Goal: Transaction & Acquisition: Purchase product/service

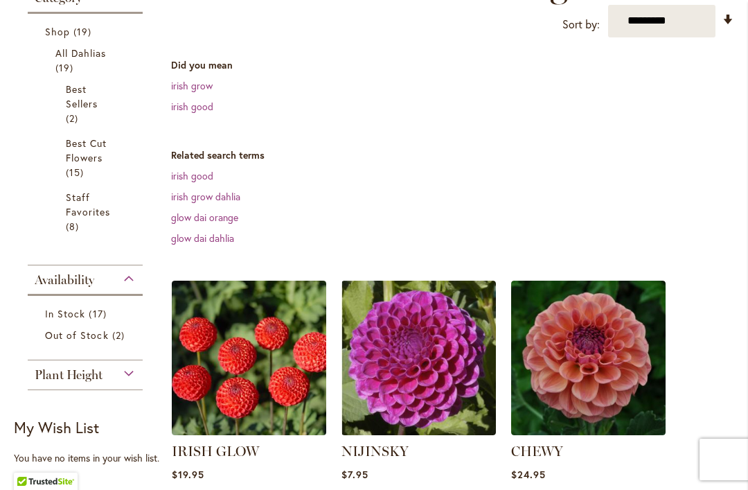
scroll to position [349, 0]
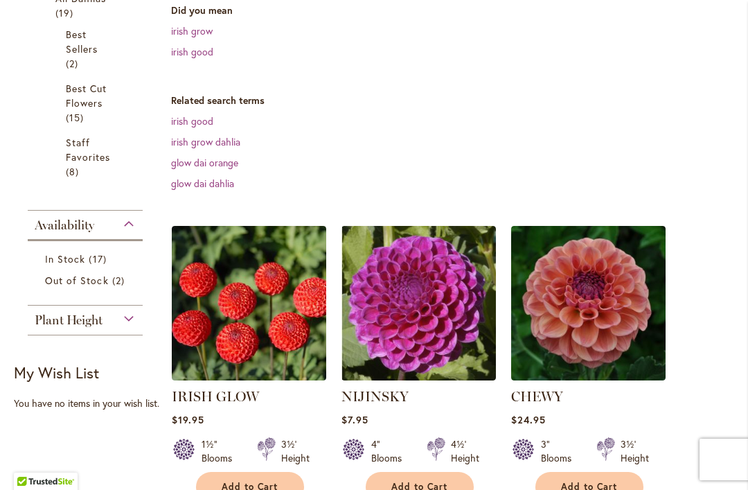
click at [290, 316] on img at bounding box center [249, 303] width 155 height 155
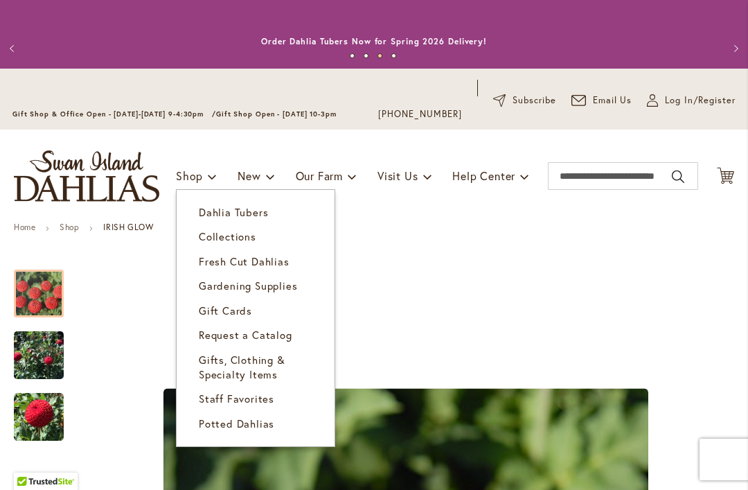
click at [261, 213] on span "Dahlia Tubers" at bounding box center [233, 212] width 69 height 14
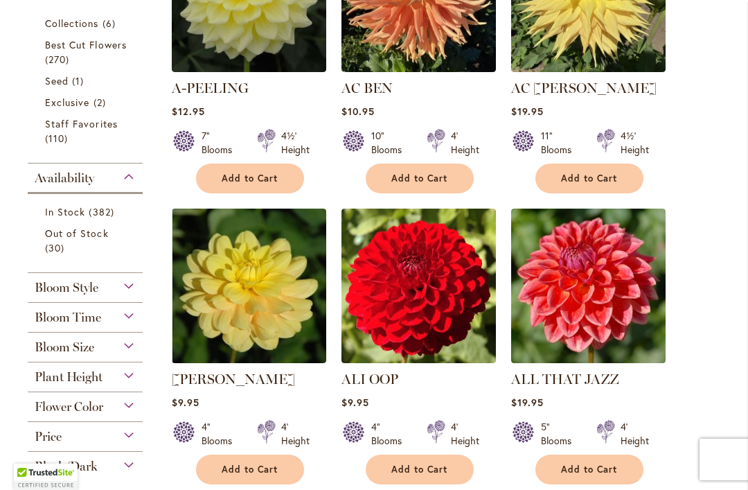
scroll to position [532, 0]
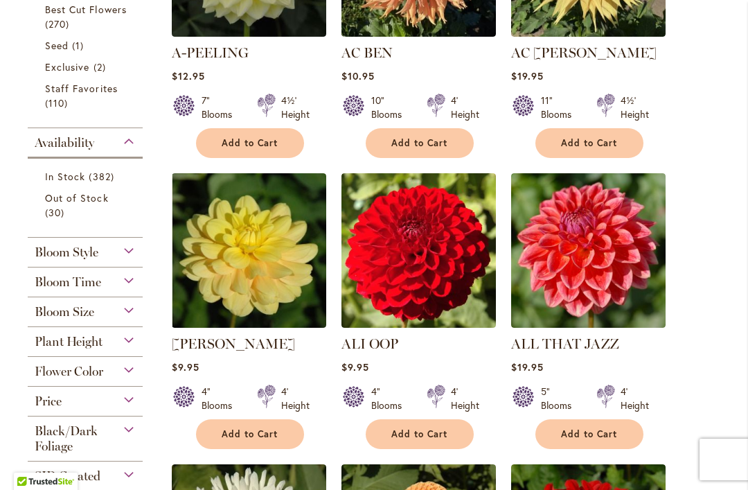
click at [269, 275] on img at bounding box center [249, 250] width 155 height 155
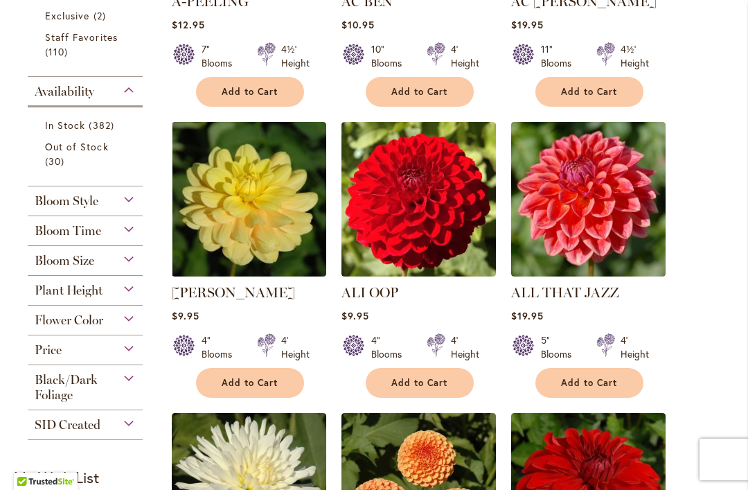
scroll to position [610, 0]
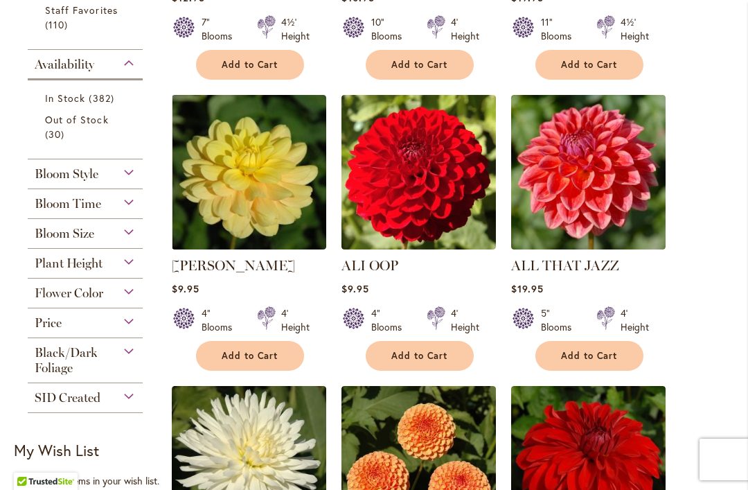
click at [614, 188] on img at bounding box center [588, 172] width 155 height 155
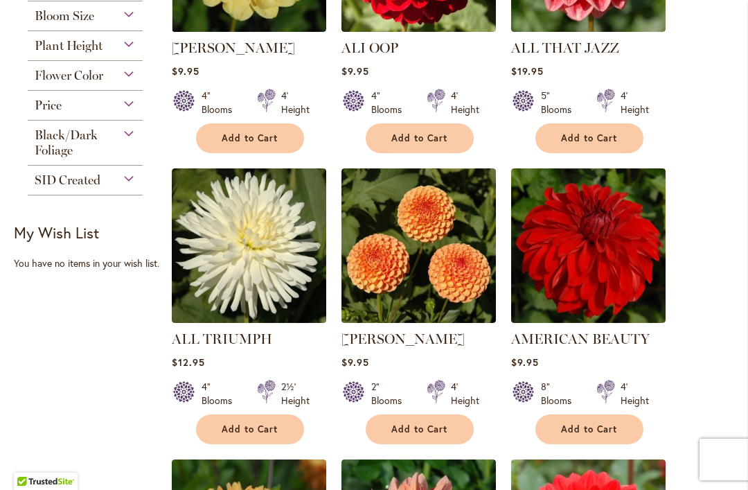
scroll to position [836, 0]
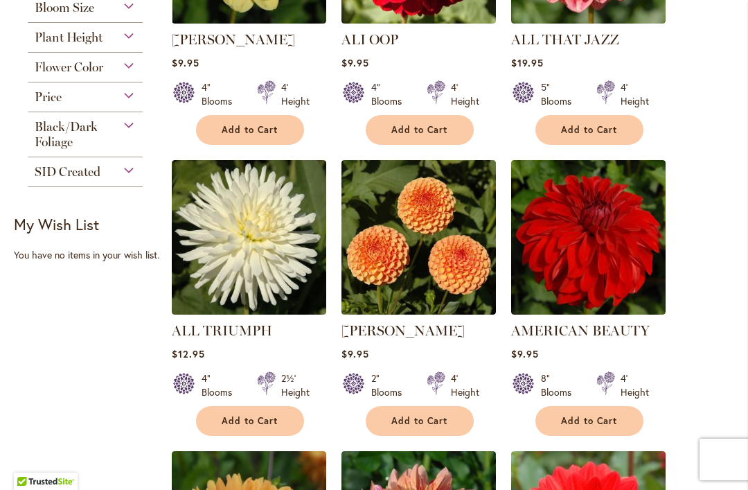
click at [666, 304] on img at bounding box center [588, 237] width 155 height 155
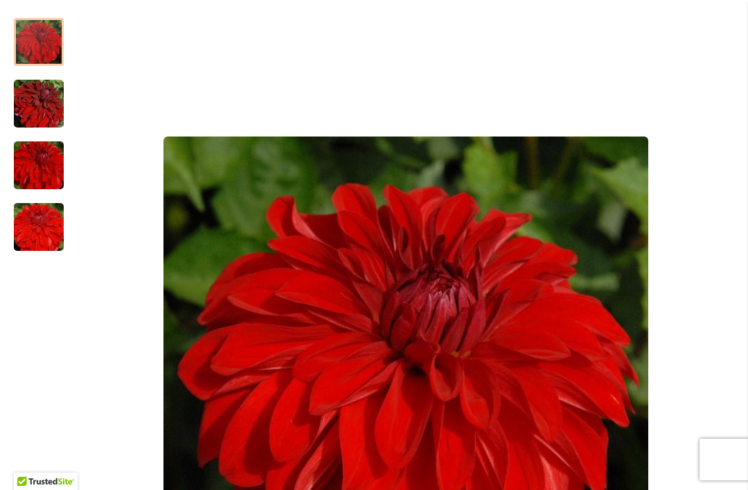
scroll to position [228, 0]
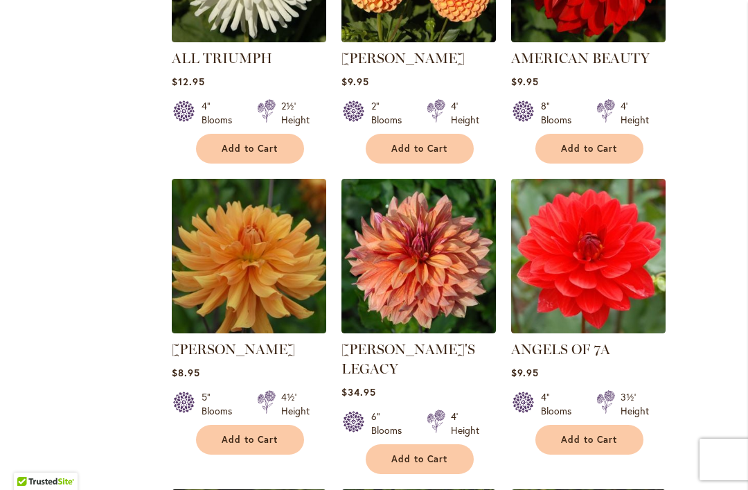
scroll to position [1168, 0]
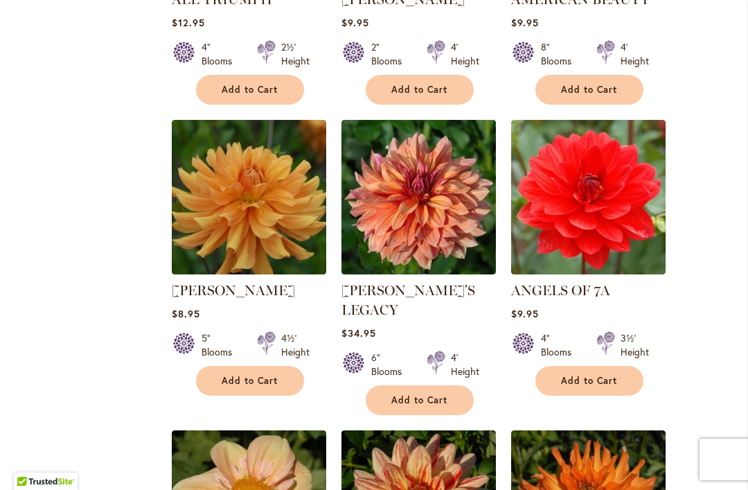
click at [616, 219] on img at bounding box center [588, 197] width 155 height 155
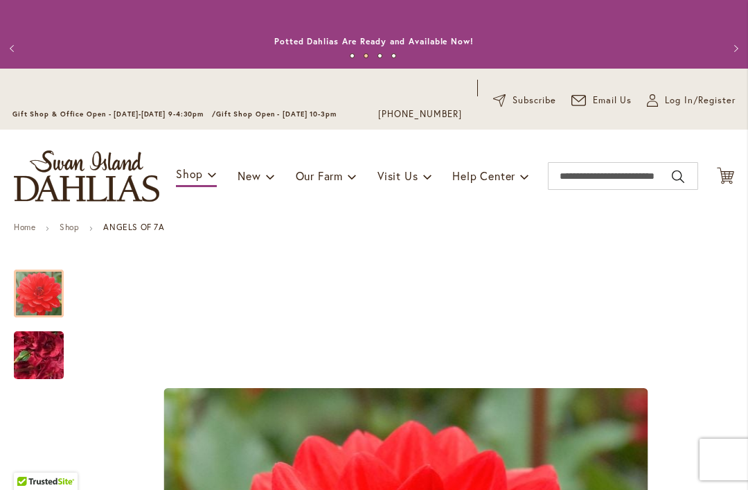
scroll to position [-1, 0]
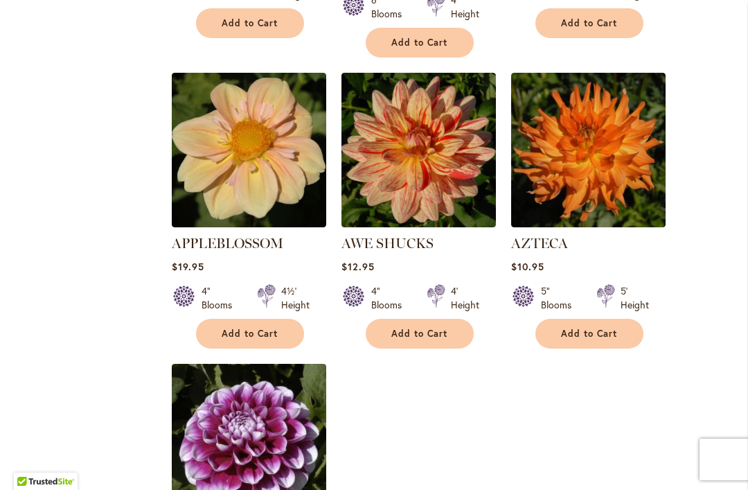
scroll to position [1524, 0]
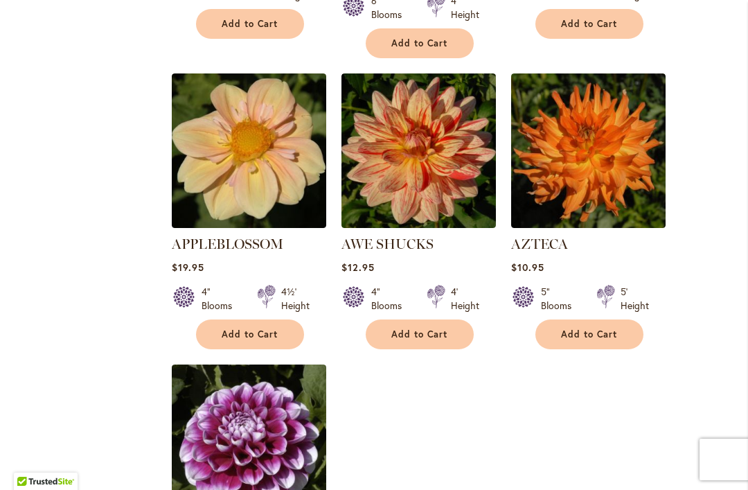
click at [292, 164] on img at bounding box center [249, 150] width 155 height 155
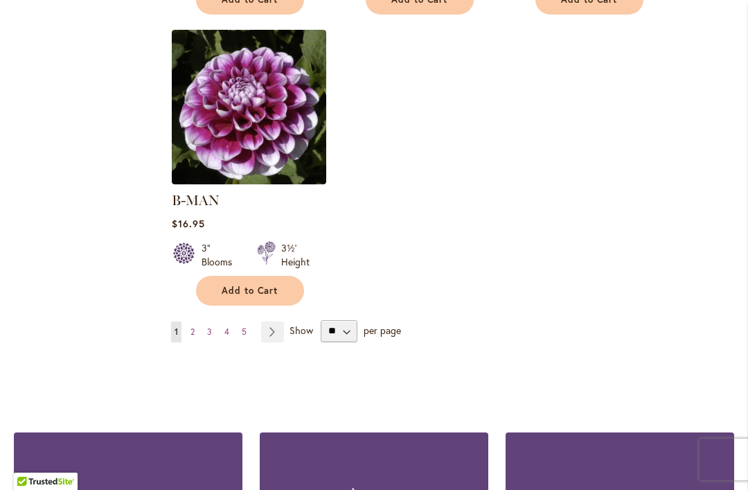
scroll to position [1868, 0]
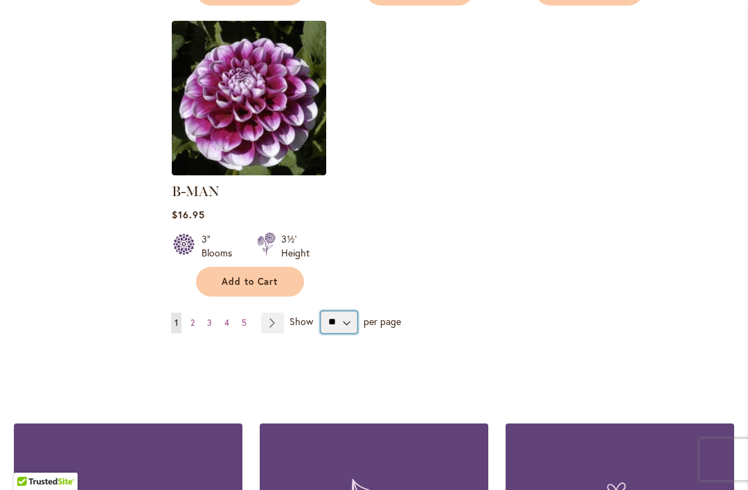
click at [353, 311] on select "** ** ** **" at bounding box center [339, 322] width 37 height 22
select select "**"
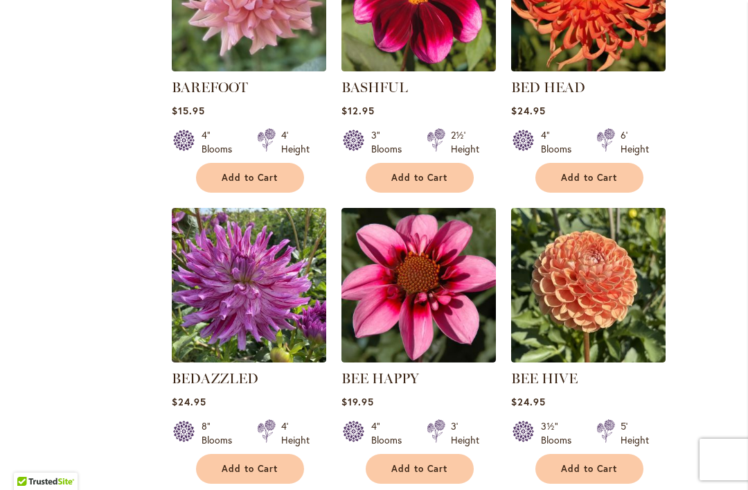
scroll to position [2627, 0]
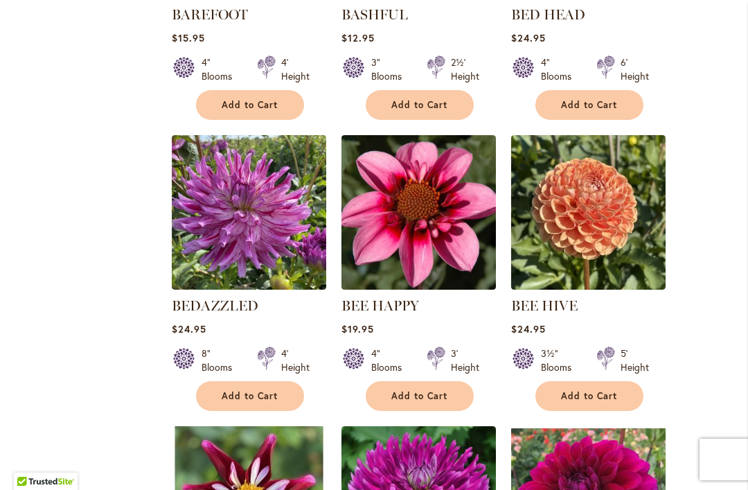
click at [447, 194] on img at bounding box center [419, 212] width 155 height 155
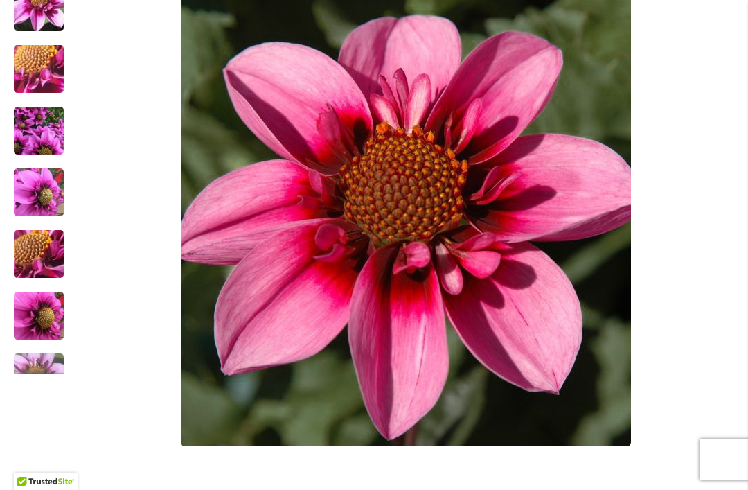
scroll to position [403, 0]
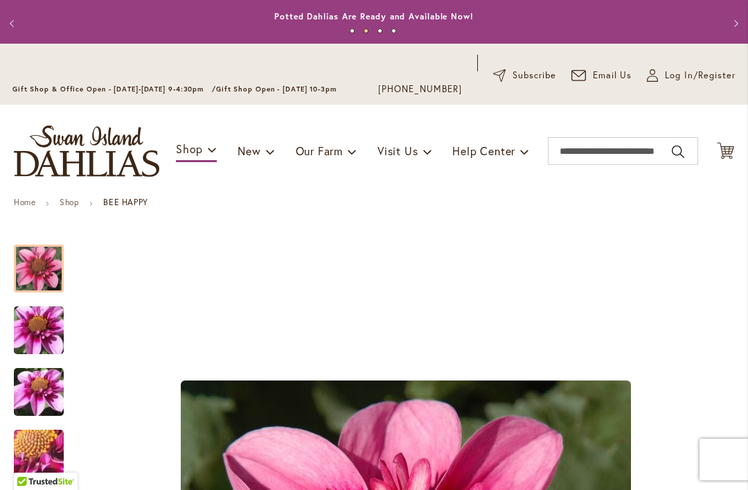
scroll to position [-6, 0]
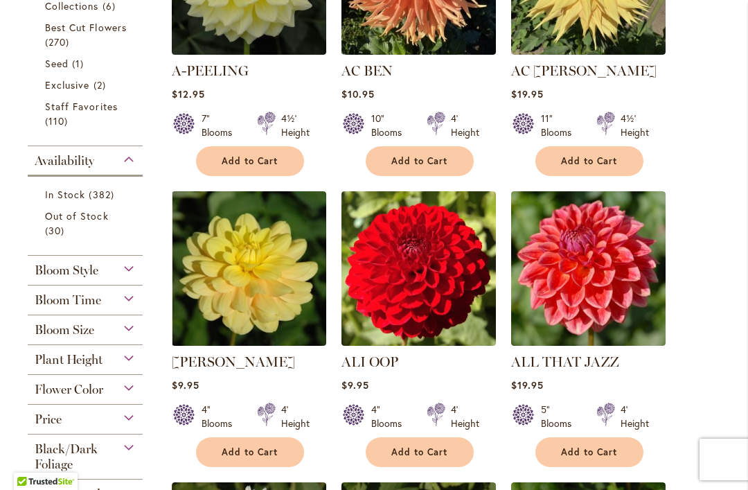
scroll to position [512, 0]
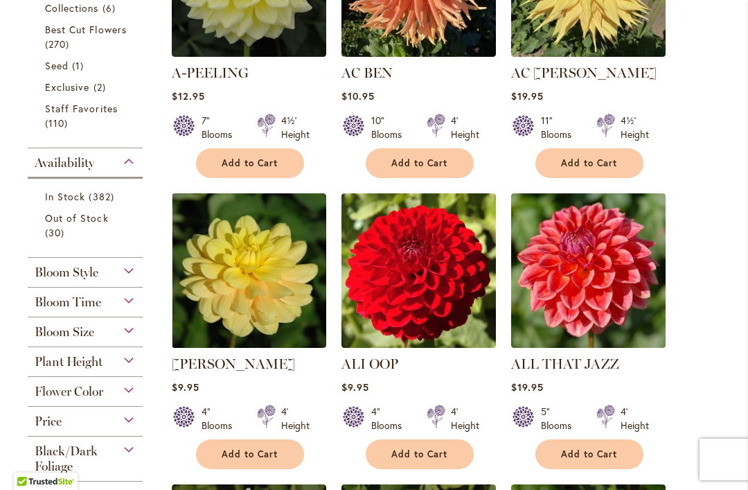
click at [264, 450] on span "Add to Cart" at bounding box center [250, 454] width 57 height 12
click at [601, 451] on span "Add to Cart" at bounding box center [589, 454] width 57 height 12
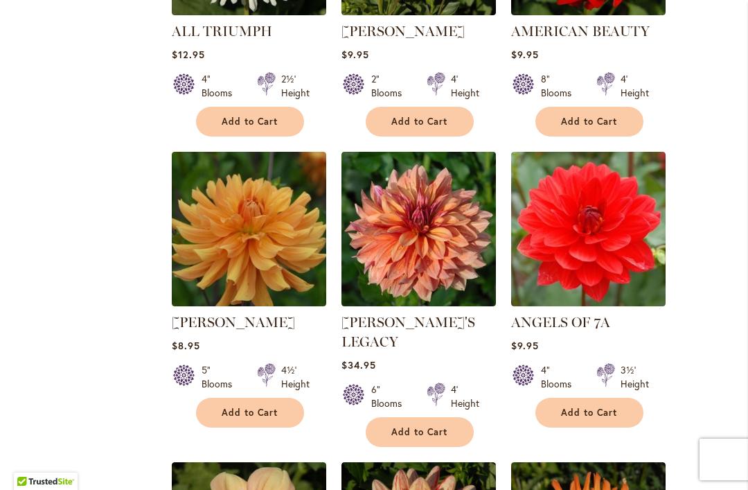
scroll to position [1137, 0]
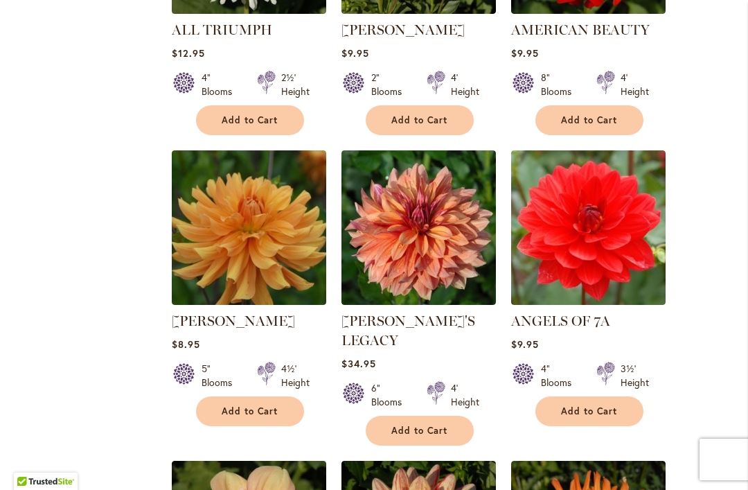
click at [613, 410] on span "Add to Cart" at bounding box center [589, 411] width 57 height 12
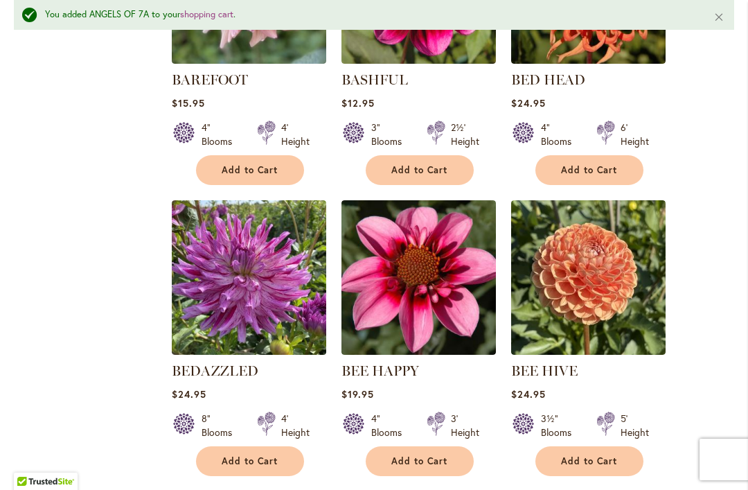
scroll to position [2598, 0]
click at [410, 455] on span "Add to Cart" at bounding box center [420, 461] width 57 height 12
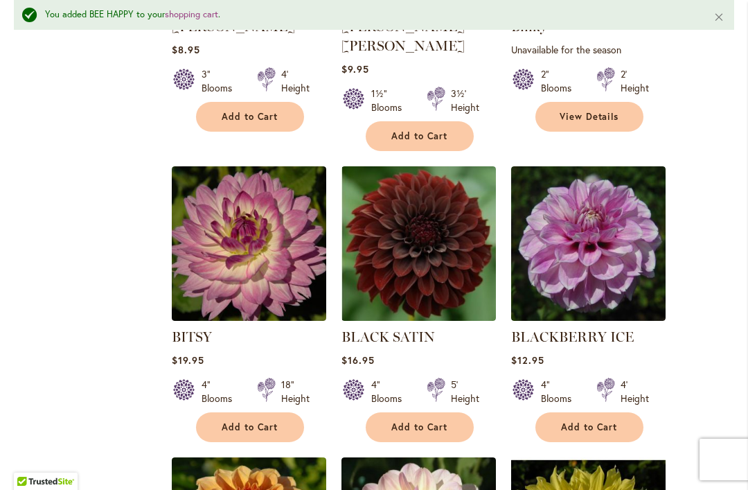
scroll to position [3519, 0]
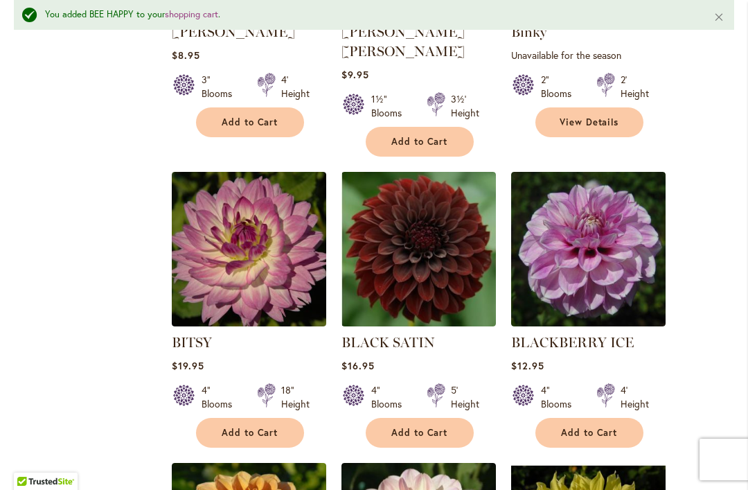
click at [269, 427] on span "Add to Cart" at bounding box center [250, 433] width 57 height 12
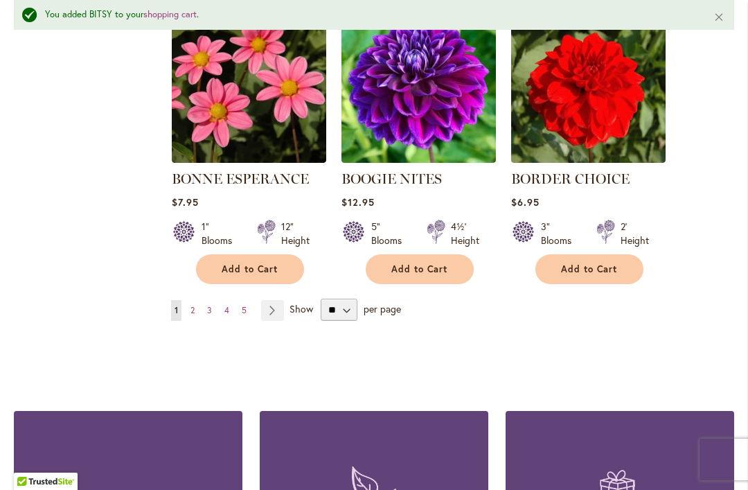
scroll to position [4921, 0]
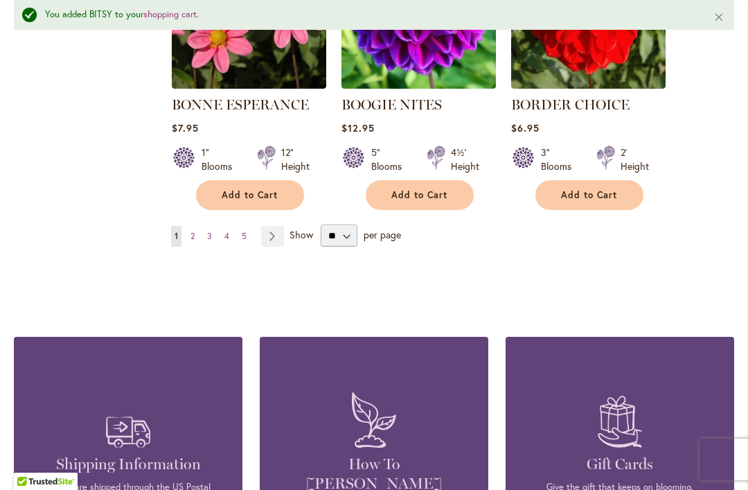
click at [277, 226] on link "Page Next" at bounding box center [272, 236] width 23 height 21
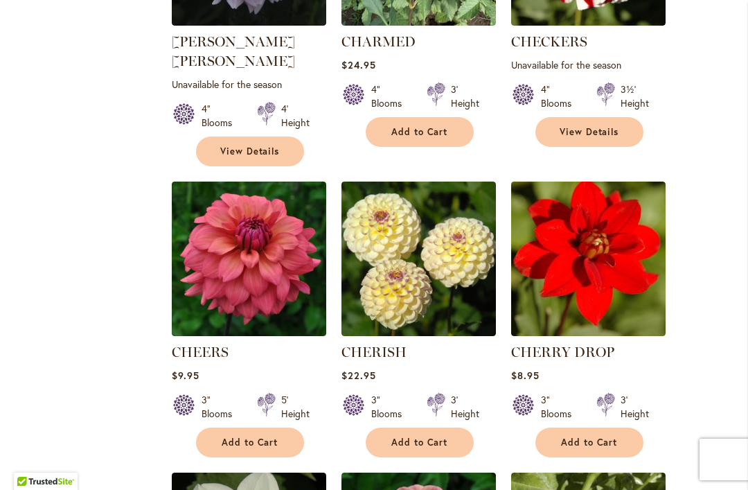
scroll to position [2019, 0]
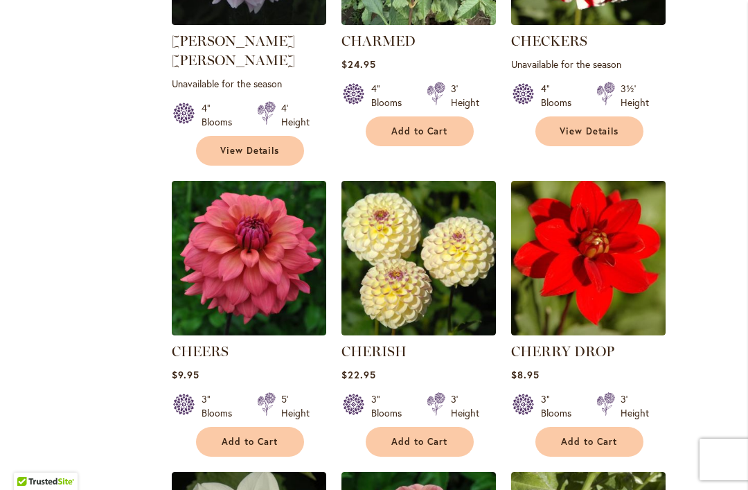
click at [256, 427] on button "Add to Cart" at bounding box center [250, 442] width 108 height 30
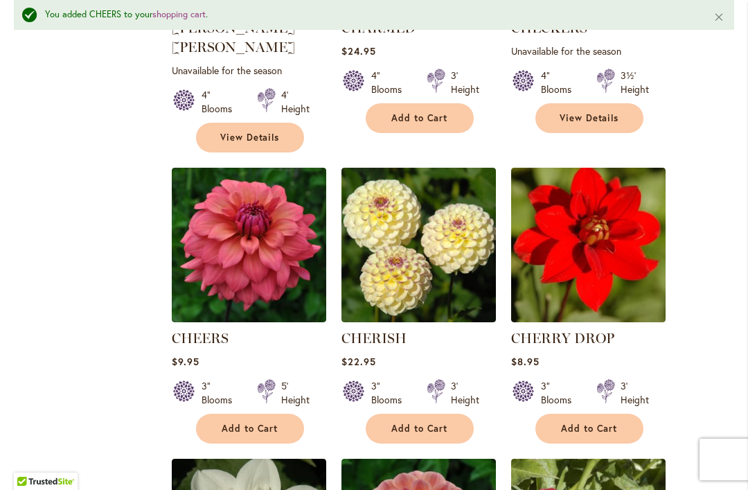
scroll to position [2067, 0]
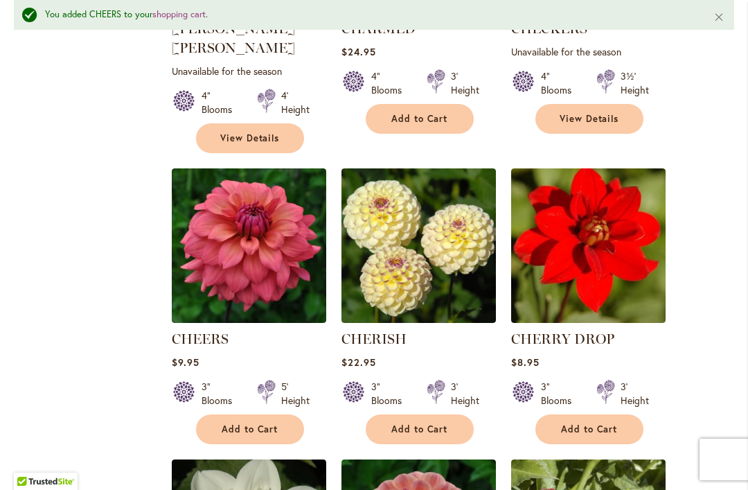
click at [589, 423] on span "Add to Cart" at bounding box center [589, 429] width 57 height 12
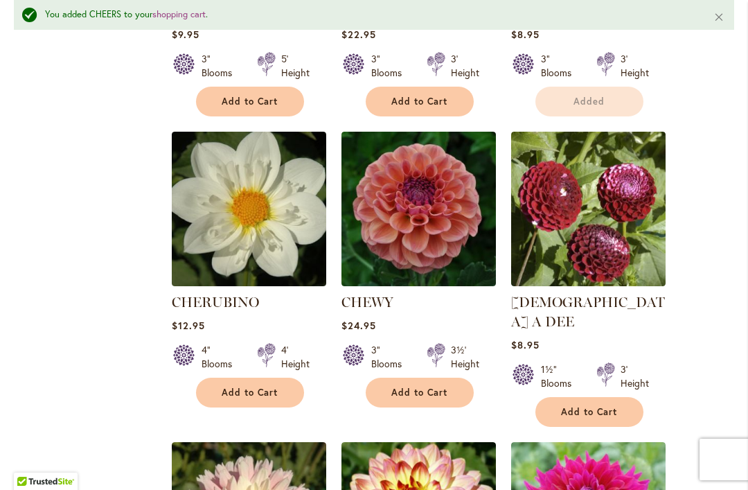
scroll to position [2411, 0]
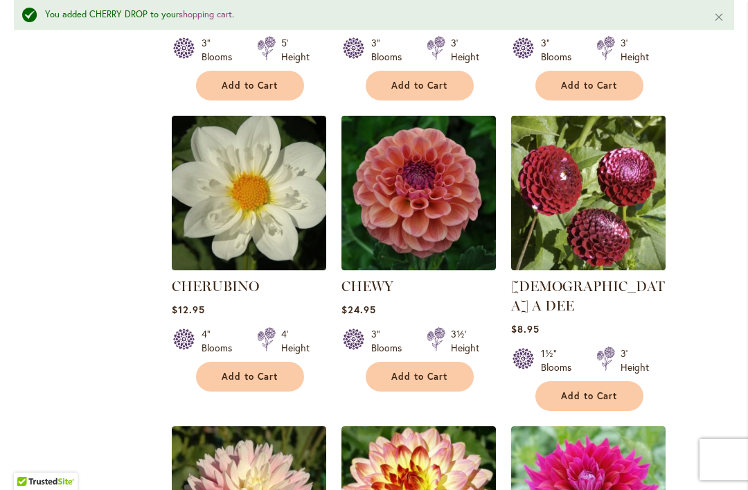
click at [273, 362] on button "Add to Cart" at bounding box center [250, 377] width 108 height 30
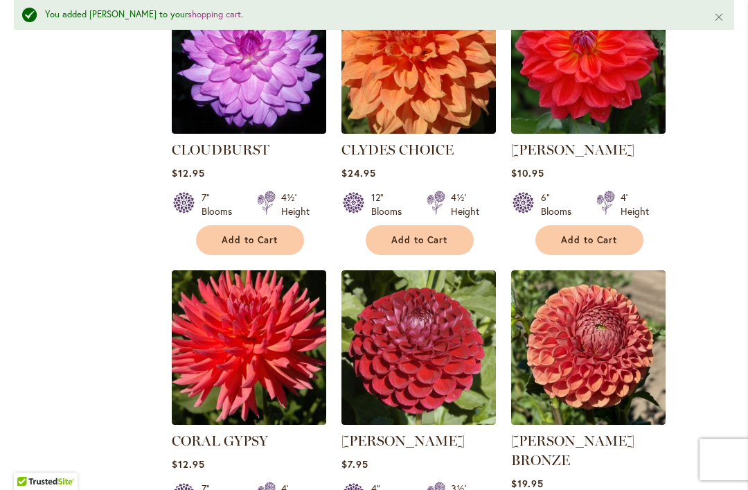
scroll to position [3492, 0]
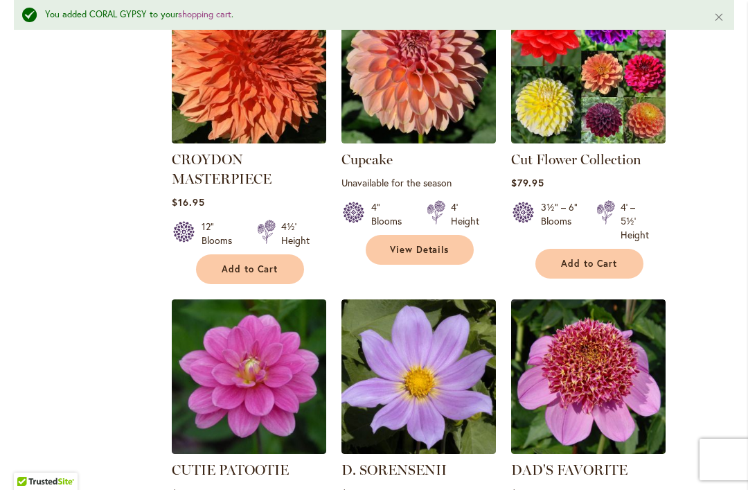
scroll to position [4392, 0]
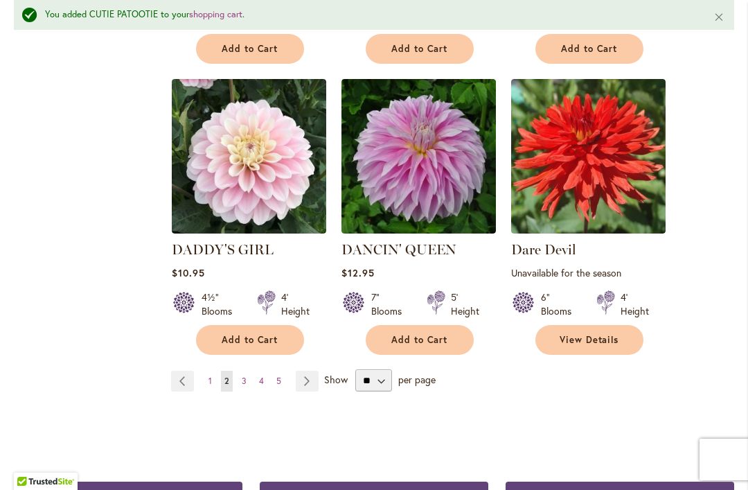
scroll to position [4900, 0]
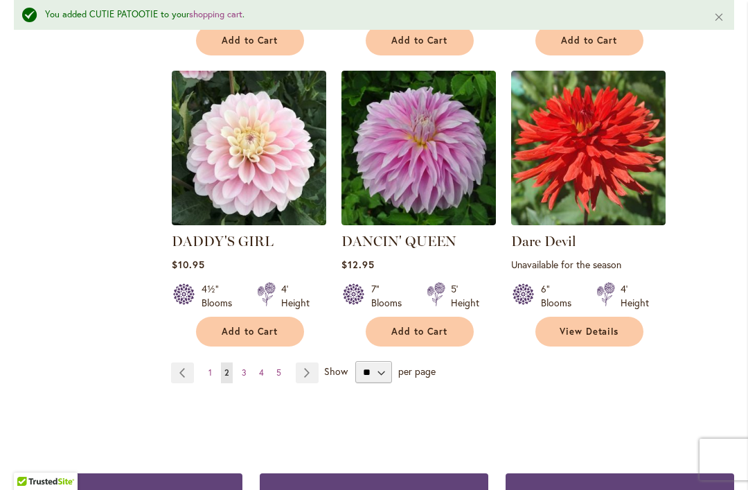
click at [308, 362] on link "Page Next" at bounding box center [307, 372] width 23 height 21
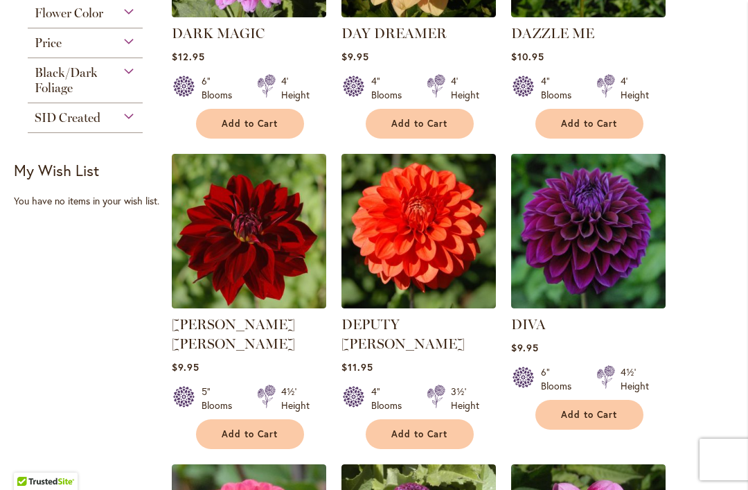
scroll to position [586, 0]
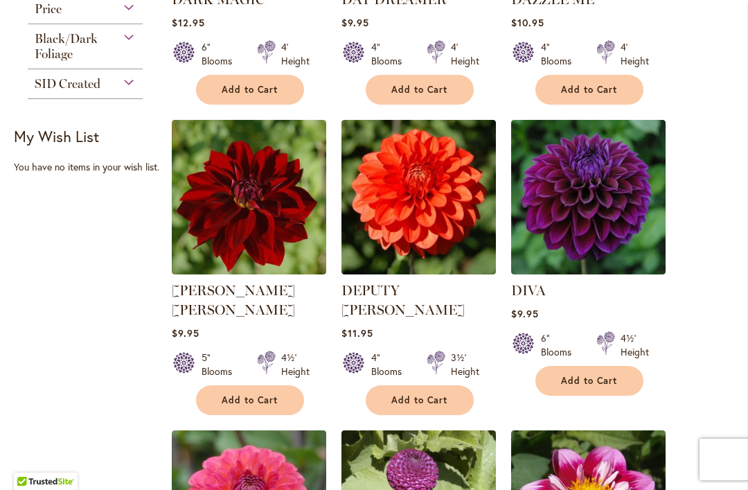
click at [270, 394] on span "Add to Cart" at bounding box center [250, 400] width 57 height 12
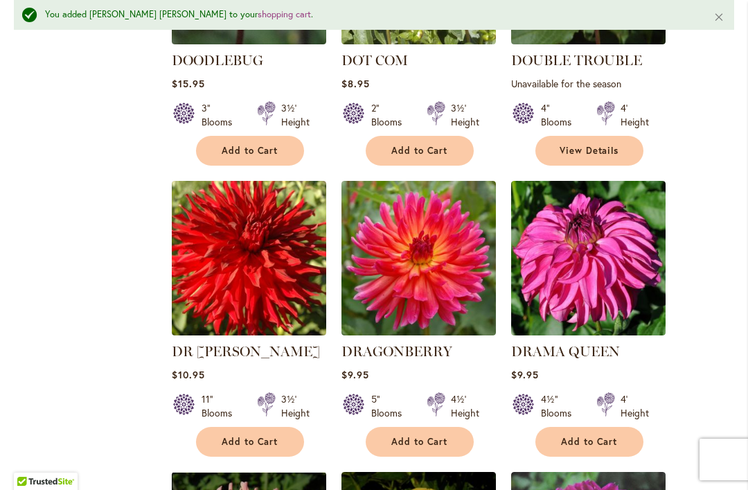
scroll to position [1172, 0]
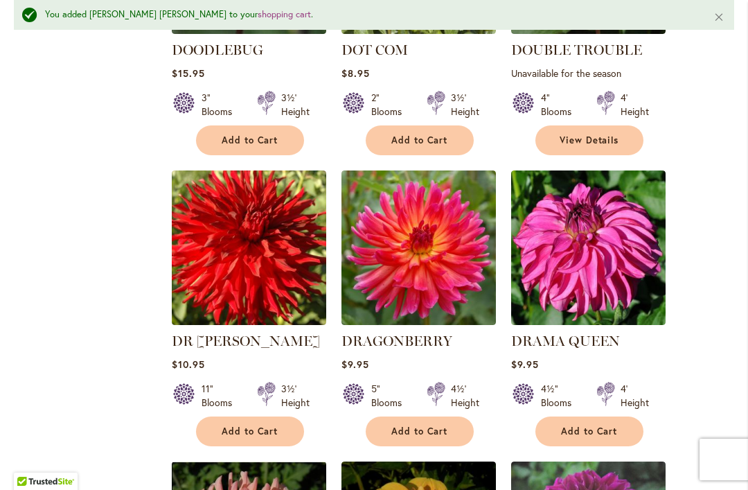
click at [426, 425] on span "Add to Cart" at bounding box center [420, 431] width 57 height 12
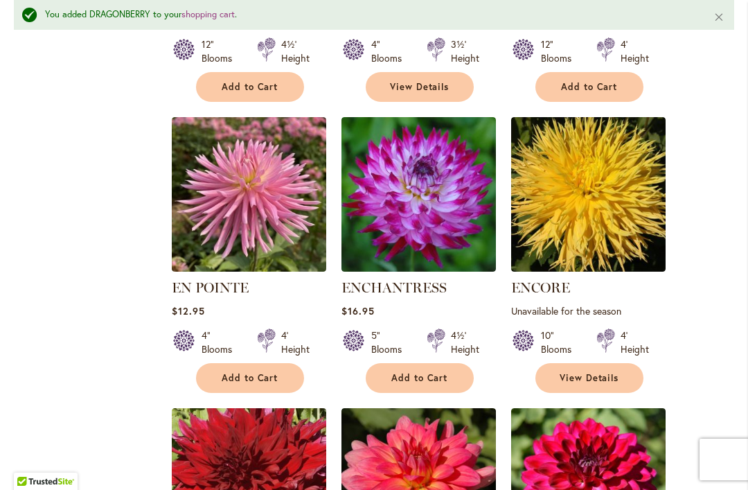
scroll to position [2120, 0]
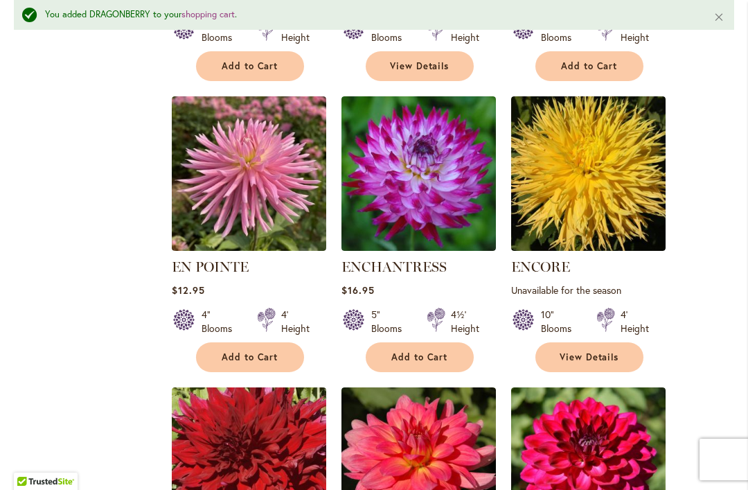
click at [258, 351] on span "Add to Cart" at bounding box center [250, 357] width 57 height 12
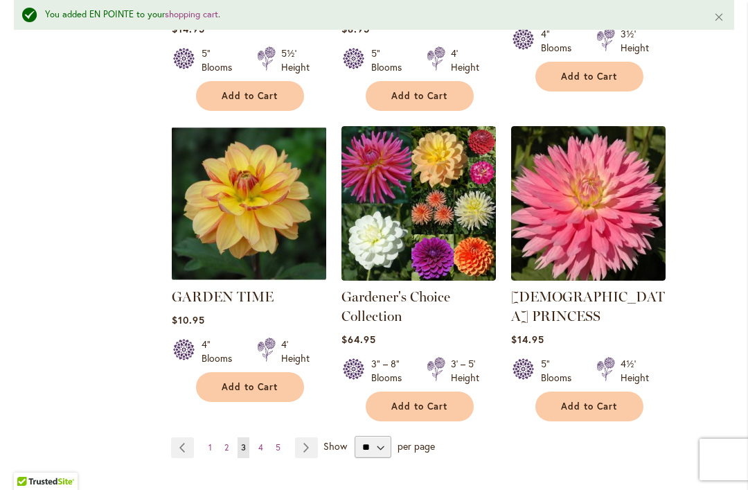
scroll to position [4824, 0]
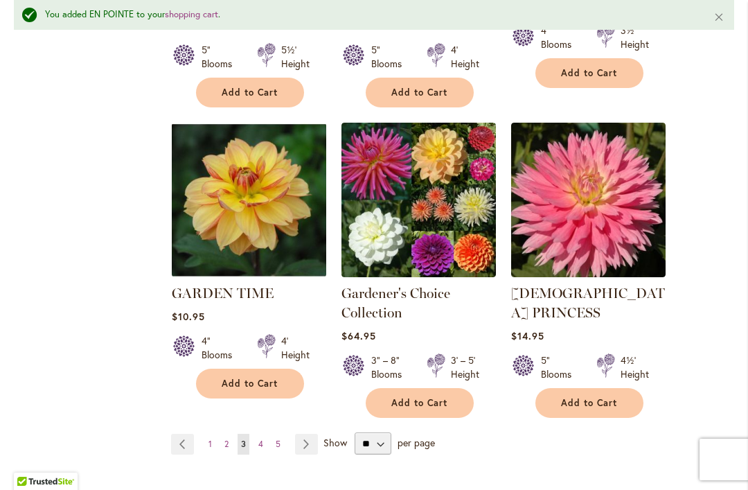
click at [310, 434] on link "Page Next" at bounding box center [306, 444] width 23 height 21
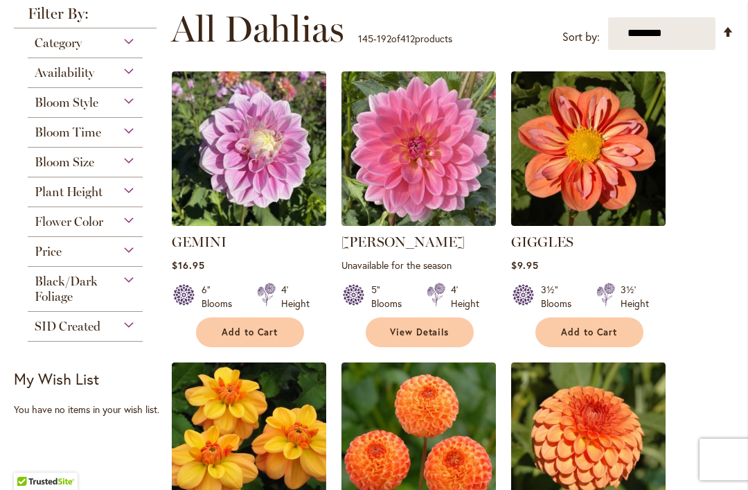
scroll to position [332, 0]
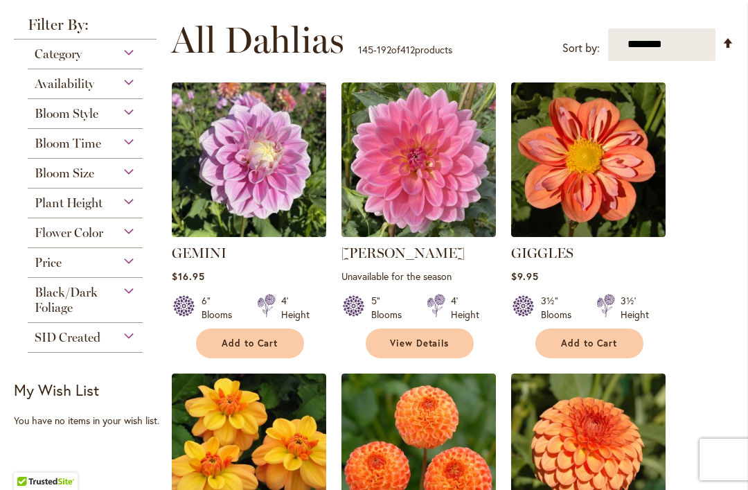
click at [613, 340] on span "Add to Cart" at bounding box center [589, 343] width 57 height 12
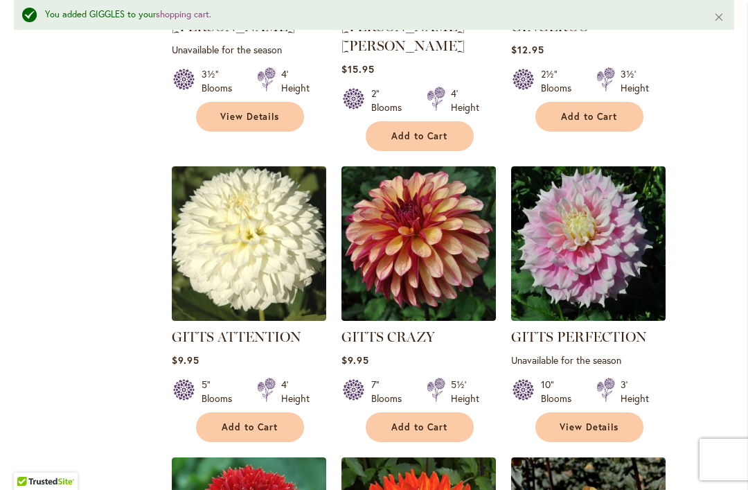
scroll to position [887, 0]
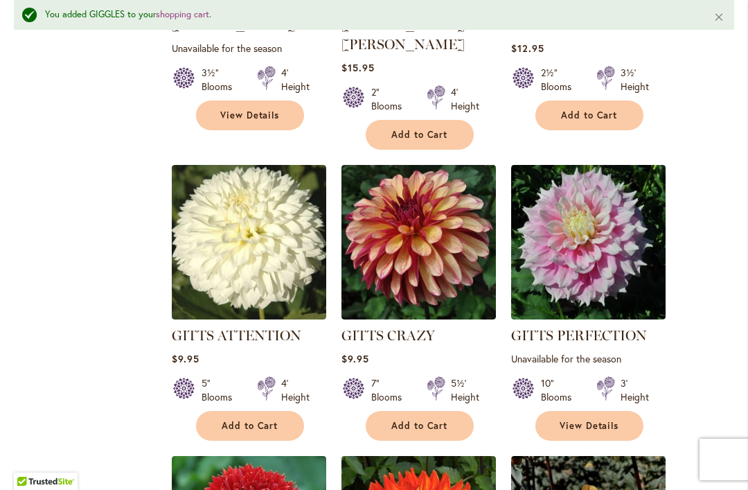
click at [458, 237] on img at bounding box center [419, 242] width 155 height 155
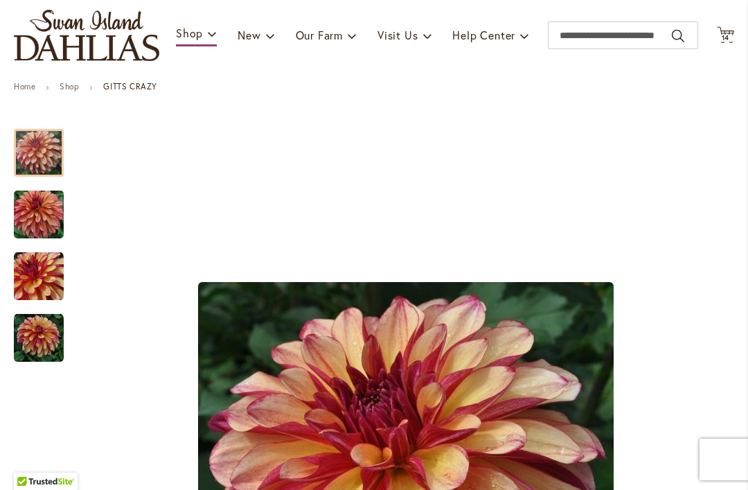
scroll to position [137, 0]
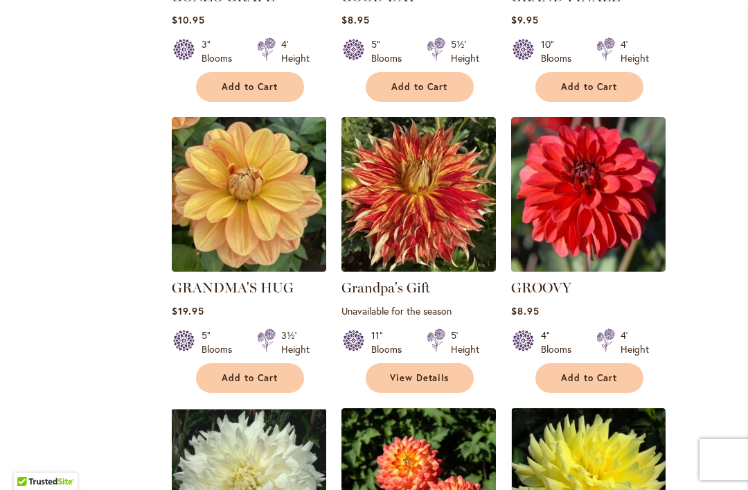
scroll to position [1816, 0]
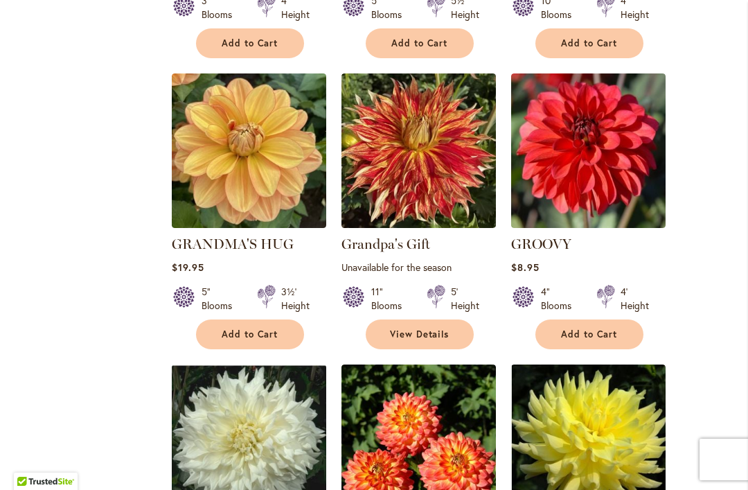
click at [626, 319] on button "Add to Cart" at bounding box center [590, 334] width 108 height 30
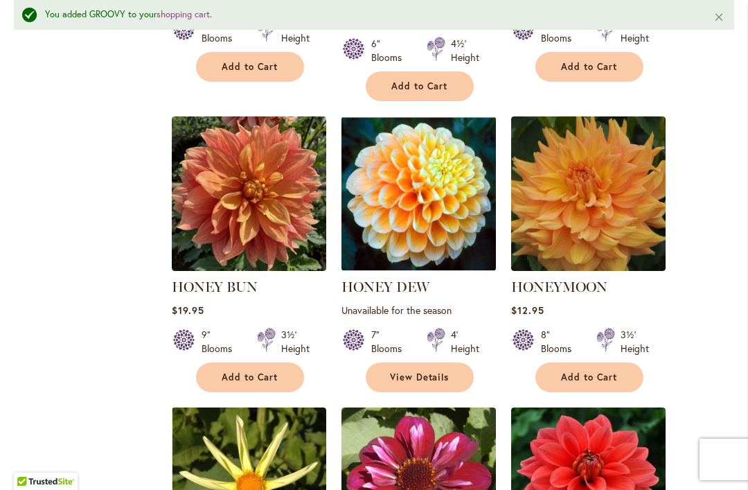
scroll to position [3628, 0]
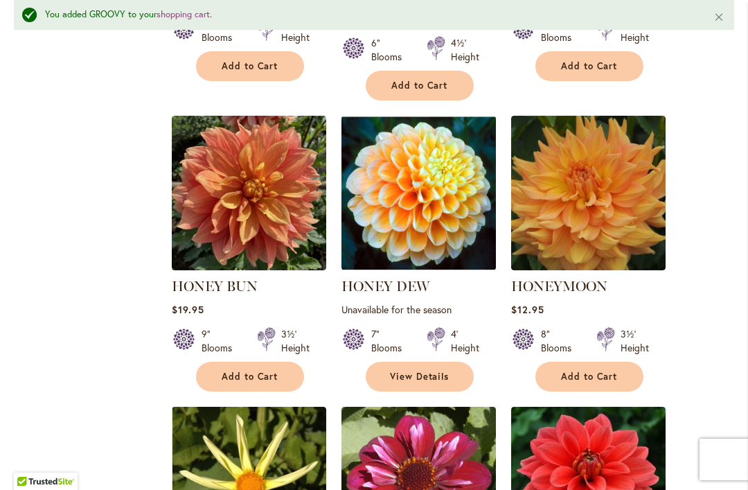
click at [274, 371] on span "Add to Cart" at bounding box center [250, 377] width 57 height 12
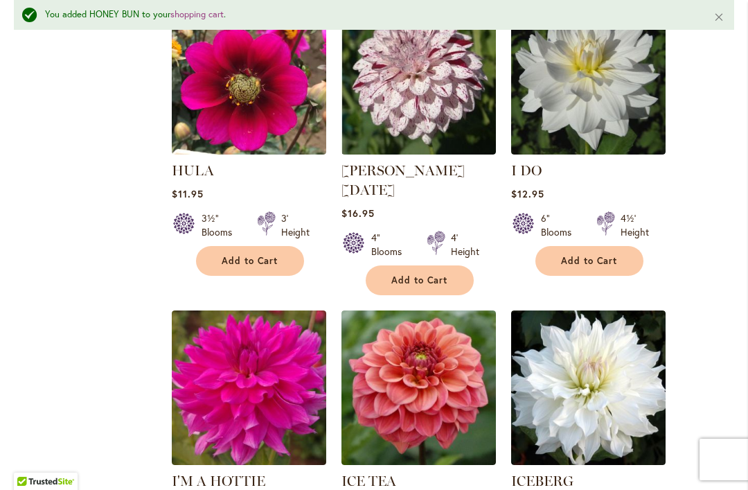
scroll to position [4760, 0]
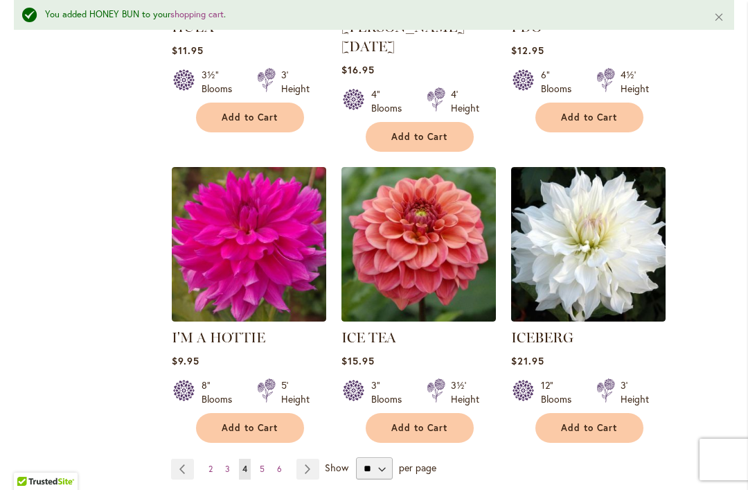
click at [308, 459] on link "Page Next" at bounding box center [308, 469] width 23 height 21
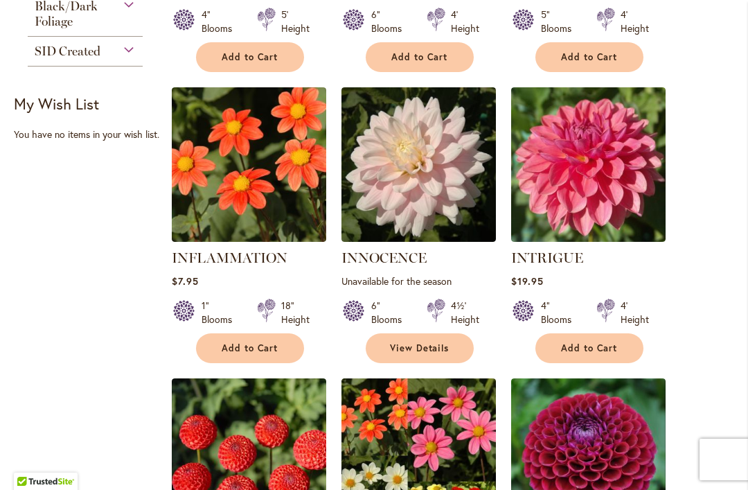
scroll to position [635, 0]
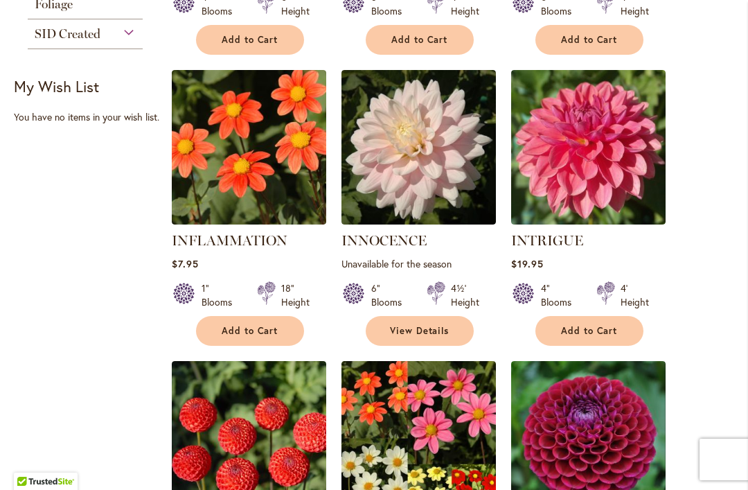
click at [604, 333] on span "Add to Cart" at bounding box center [589, 331] width 57 height 12
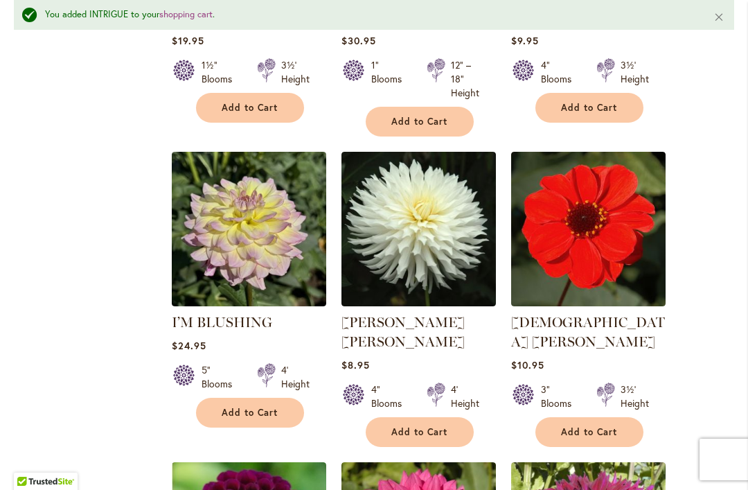
scroll to position [1197, 0]
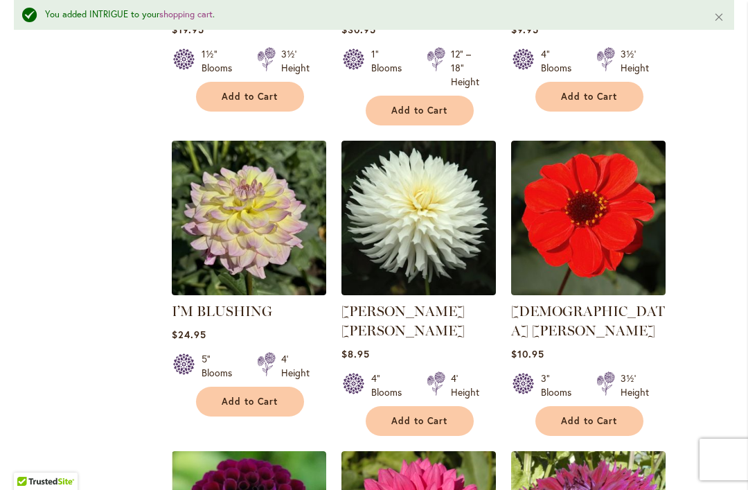
click at [583, 415] on span "Add to Cart" at bounding box center [589, 421] width 57 height 12
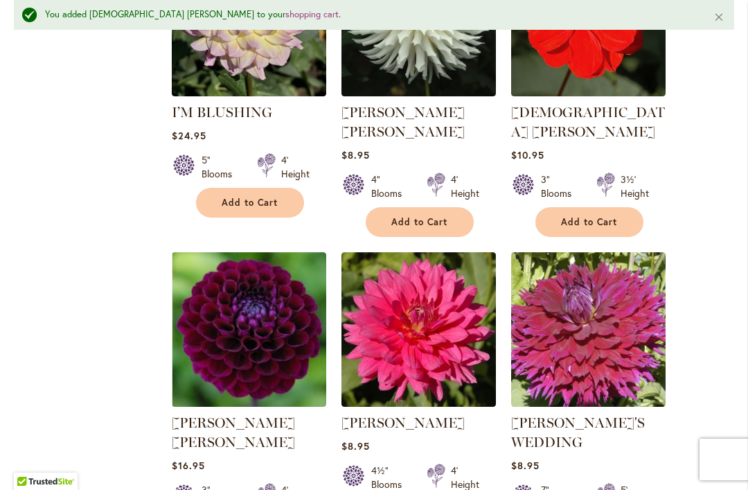
scroll to position [1441, 0]
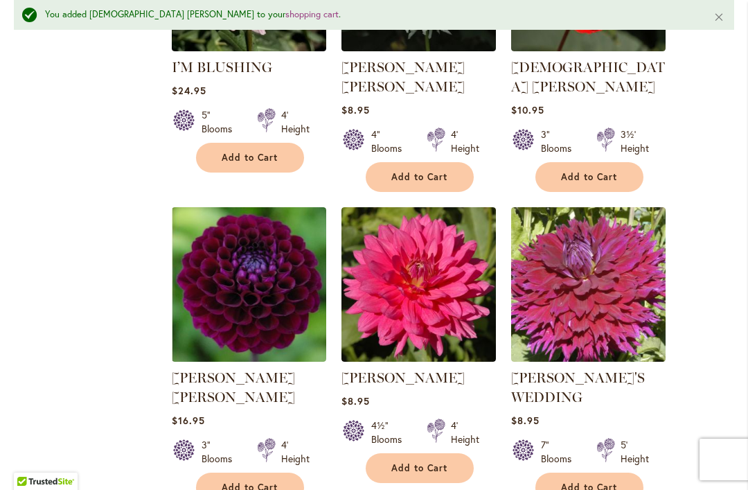
click at [447, 462] on span "Add to Cart" at bounding box center [420, 468] width 57 height 12
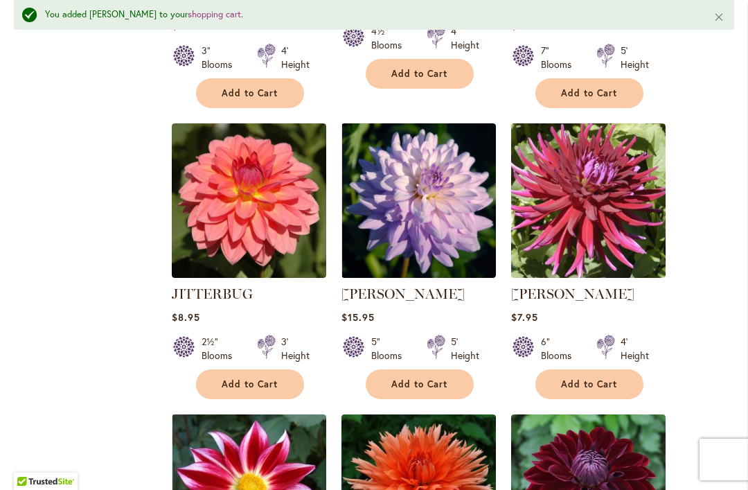
scroll to position [1866, 0]
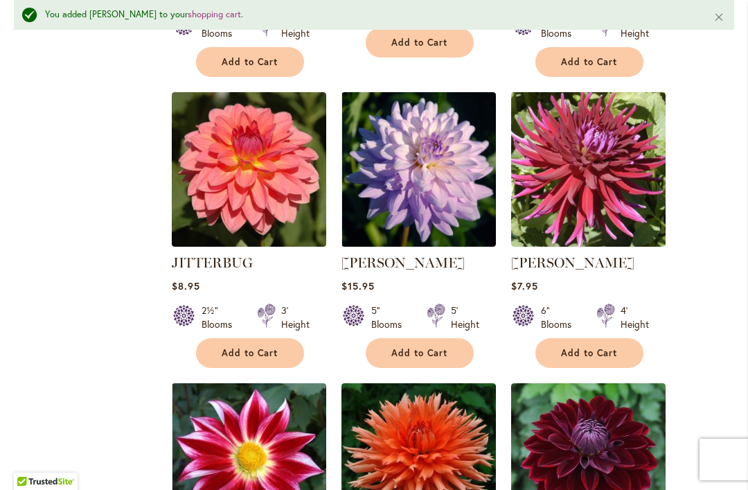
click at [267, 347] on span "Add to Cart" at bounding box center [250, 353] width 57 height 12
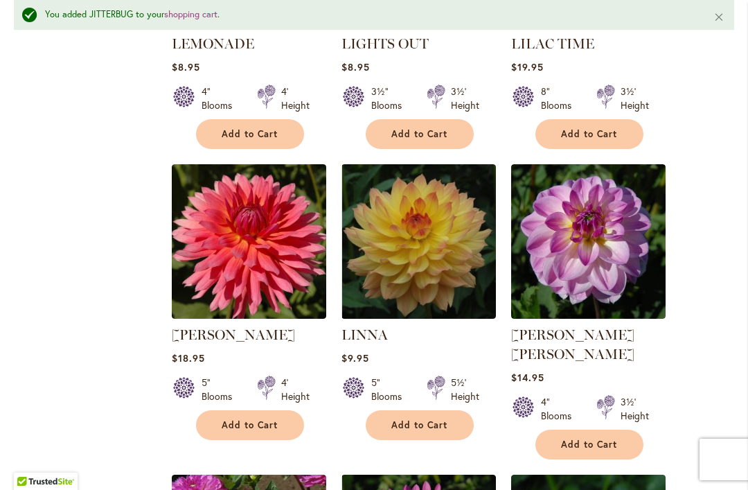
scroll to position [4171, 0]
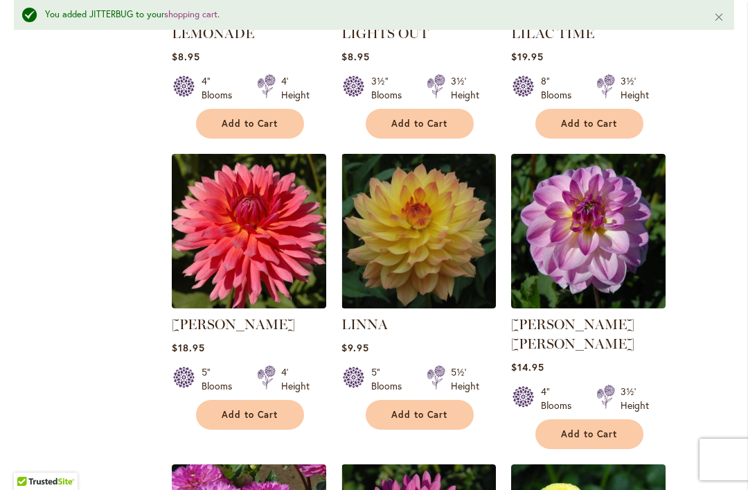
click at [245, 409] on span "Add to Cart" at bounding box center [250, 415] width 57 height 12
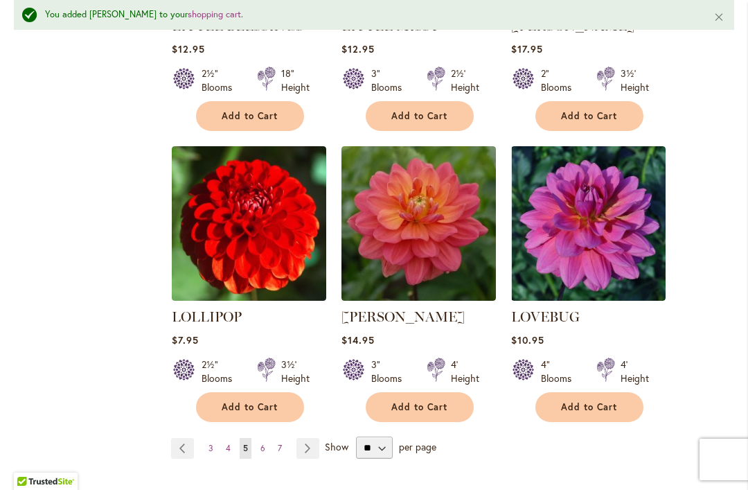
scroll to position [4816, 0]
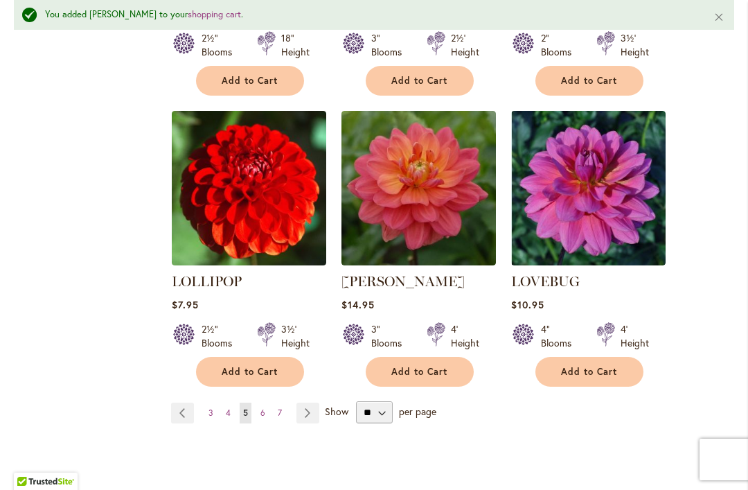
click at [597, 366] on span "Add to Cart" at bounding box center [589, 372] width 57 height 12
click at [311, 403] on link "Page Next" at bounding box center [308, 413] width 23 height 21
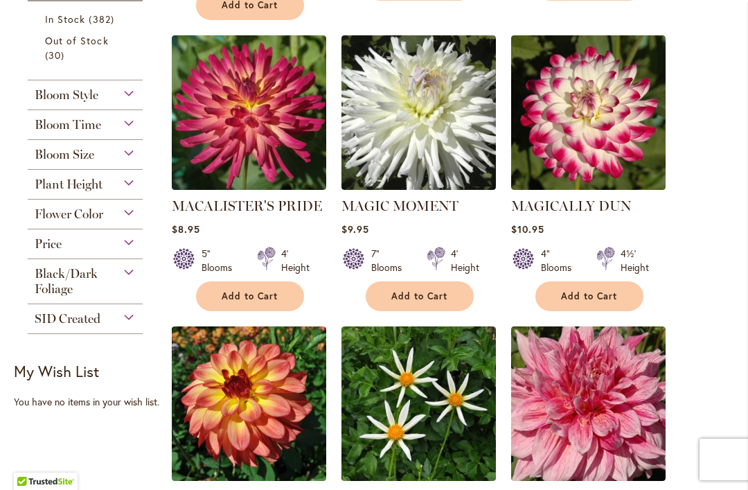
scroll to position [730, 0]
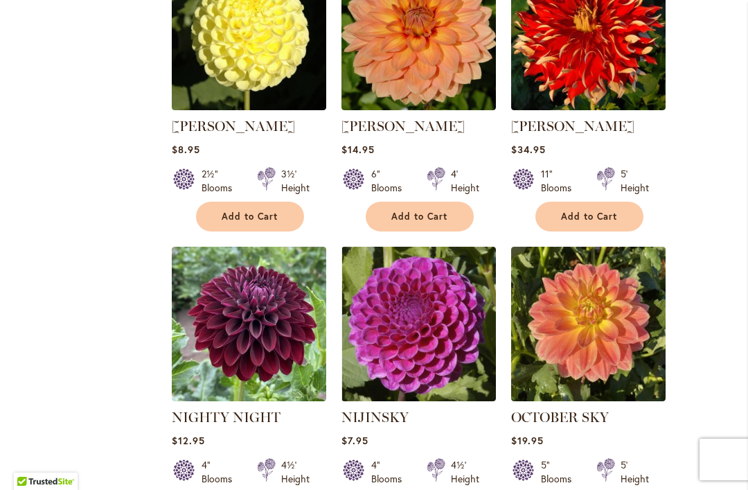
scroll to position [4650, 0]
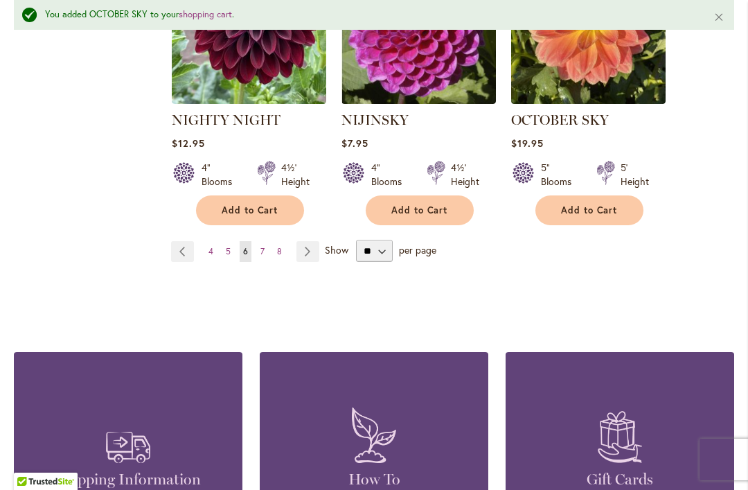
scroll to position [4986, 0]
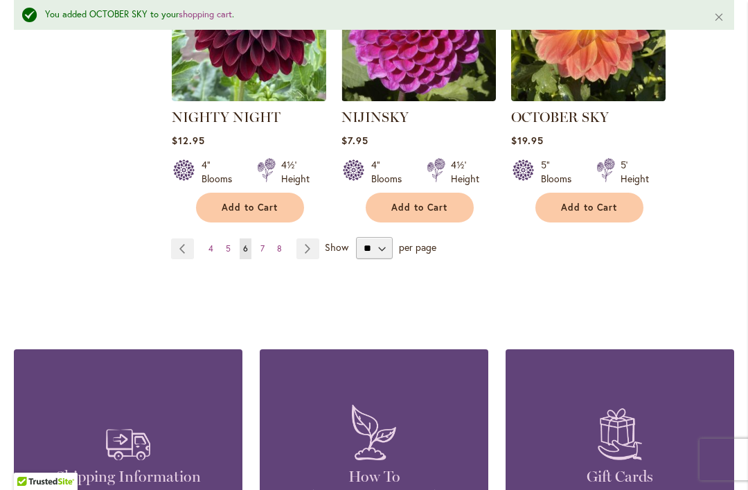
click at [306, 238] on link "Page Next" at bounding box center [308, 248] width 23 height 21
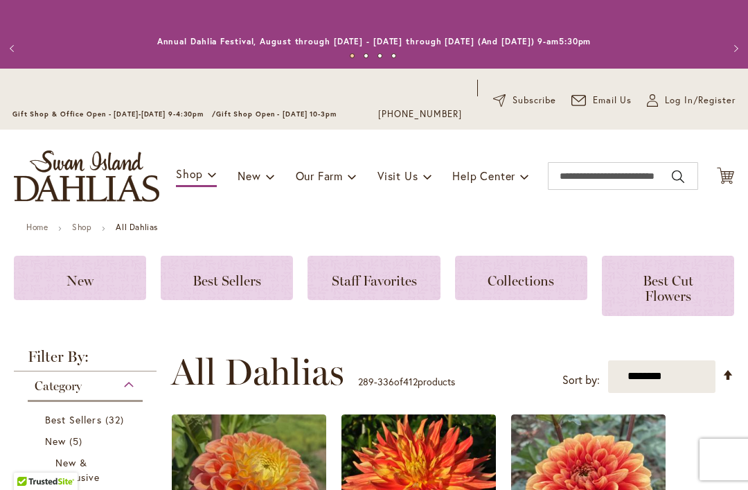
scroll to position [403, 0]
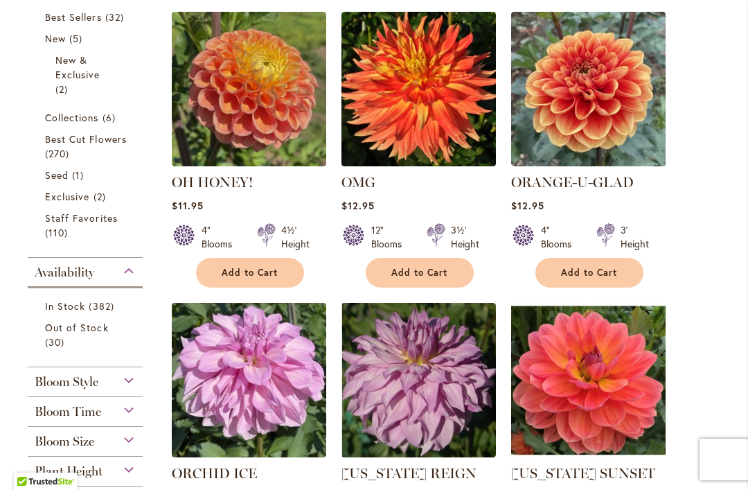
click at [268, 267] on span "Add to Cart" at bounding box center [250, 273] width 57 height 12
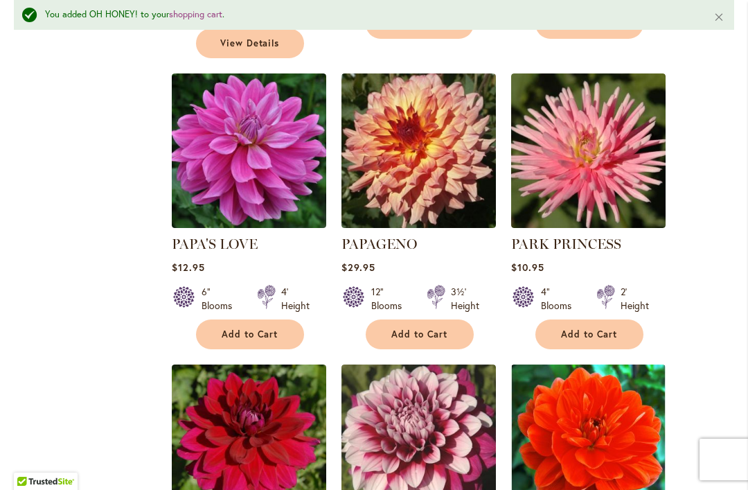
scroll to position [1272, 0]
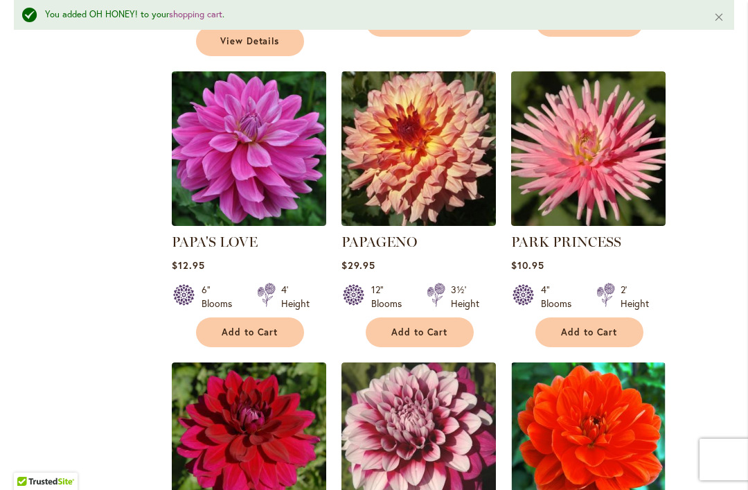
click at [600, 326] on span "Add to Cart" at bounding box center [589, 332] width 57 height 12
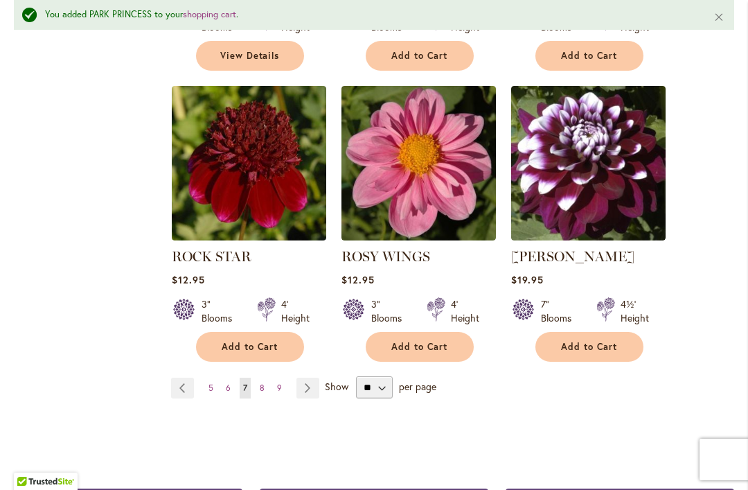
scroll to position [4866, 0]
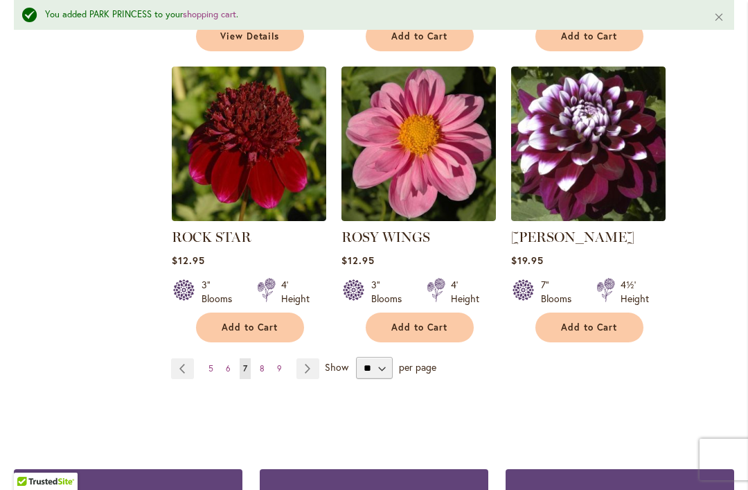
click at [310, 358] on link "Page Next" at bounding box center [308, 368] width 23 height 21
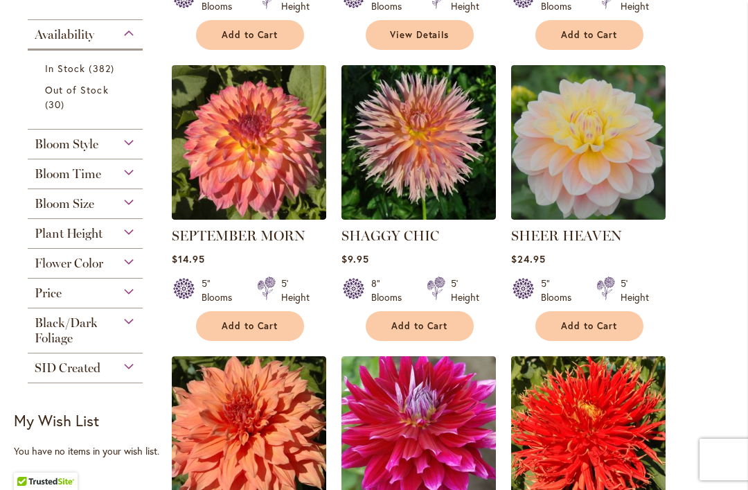
scroll to position [641, 0]
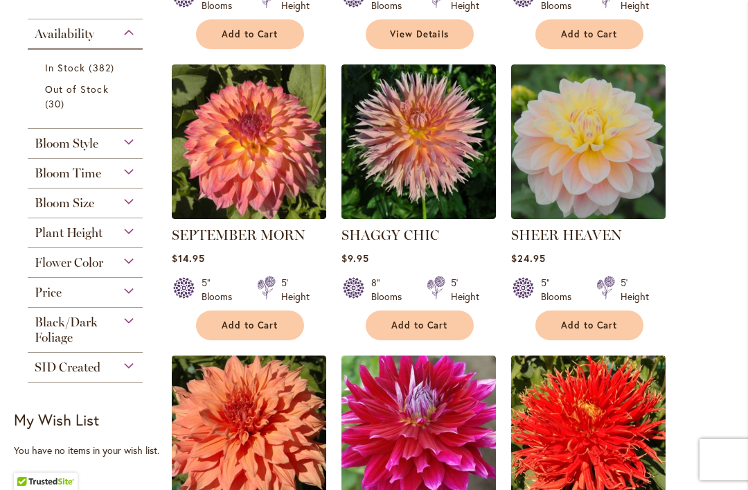
click at [619, 331] on button "Add to Cart" at bounding box center [590, 325] width 108 height 30
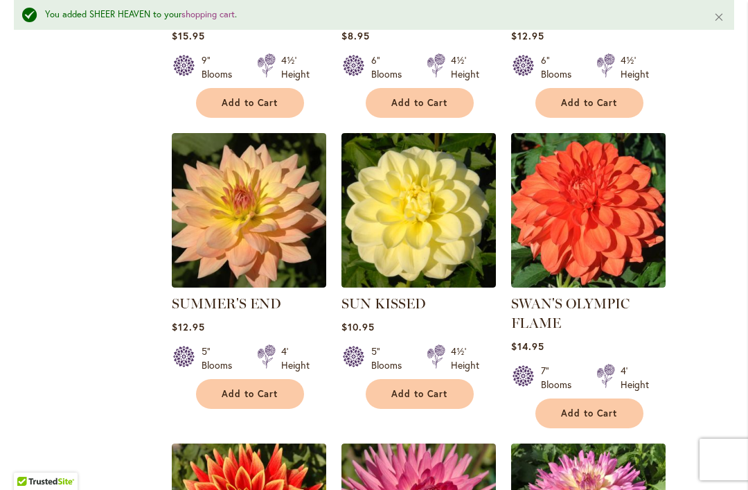
scroll to position [2674, 0]
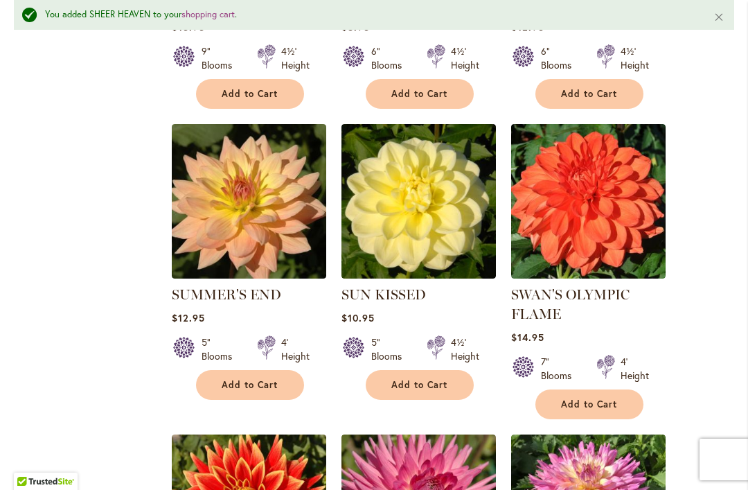
click at [249, 379] on span "Add to Cart" at bounding box center [250, 385] width 57 height 12
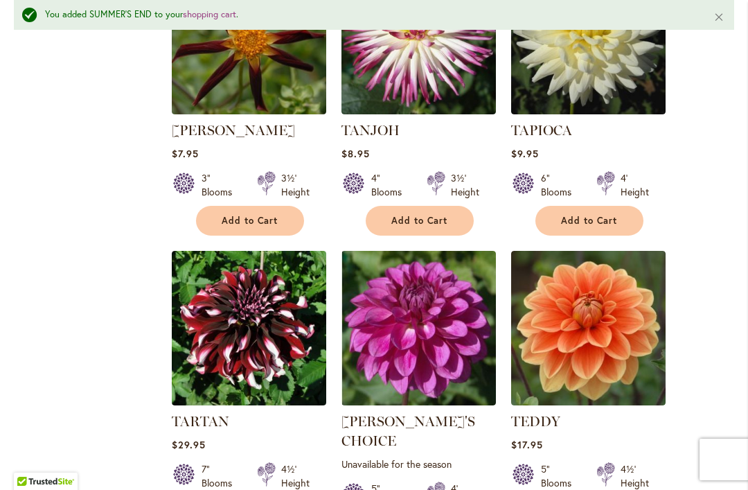
scroll to position [3859, 0]
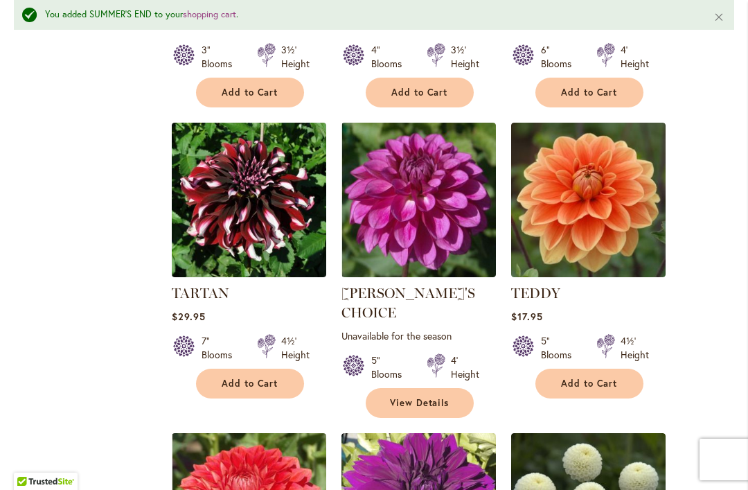
click at [609, 369] on button "Add to Cart" at bounding box center [590, 384] width 108 height 30
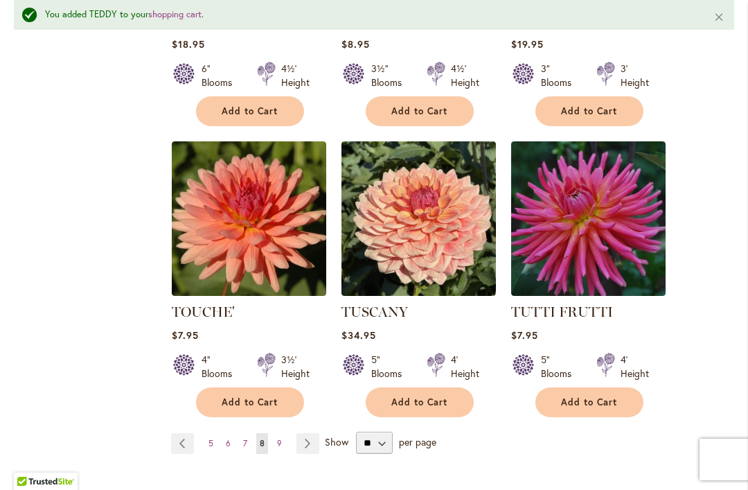
scroll to position [4738, 0]
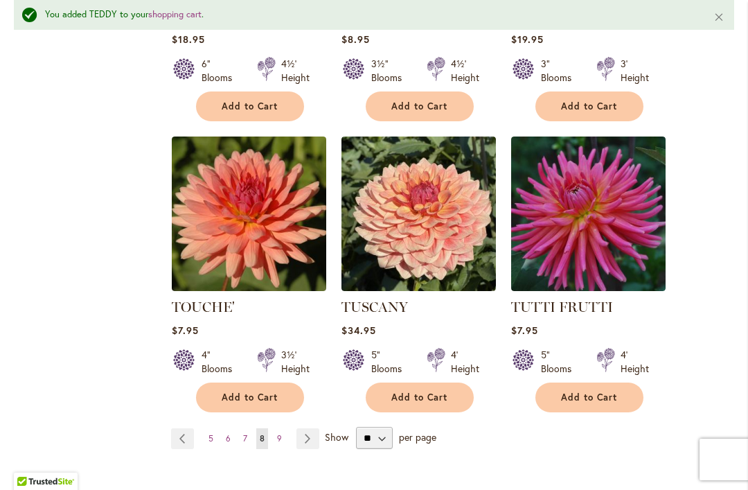
click at [317, 428] on link "Page Next" at bounding box center [308, 438] width 23 height 21
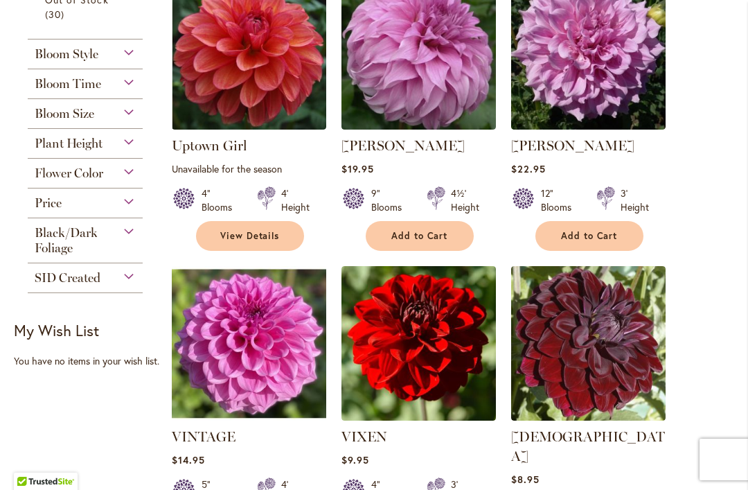
scroll to position [843, 0]
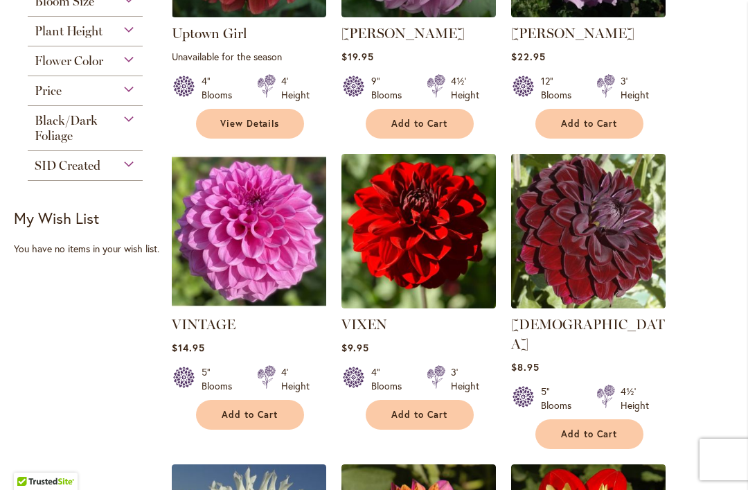
click at [449, 403] on button "Add to Cart" at bounding box center [420, 415] width 108 height 30
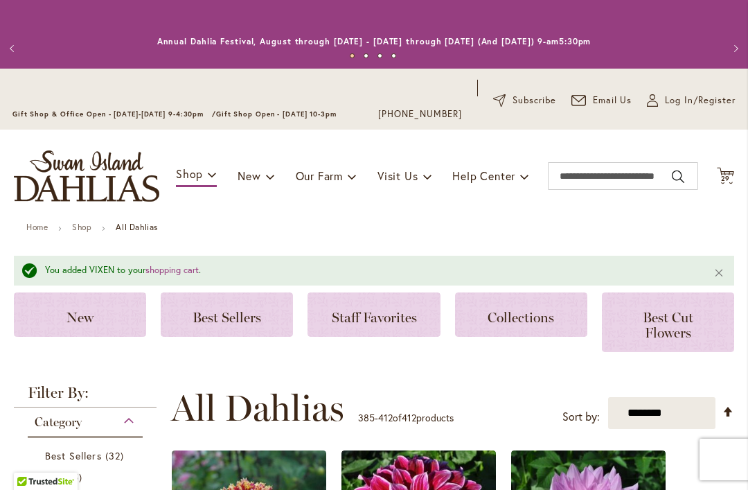
scroll to position [0, 0]
click at [728, 178] on span "29" at bounding box center [726, 178] width 10 height 9
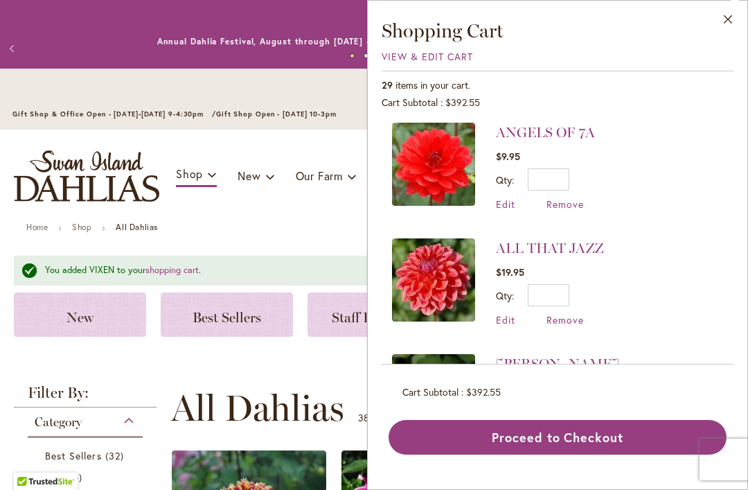
scroll to position [3051, 0]
